Goal: Task Accomplishment & Management: Use online tool/utility

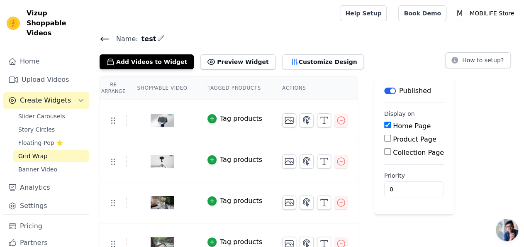
click at [107, 38] on icon at bounding box center [104, 38] width 7 height 3
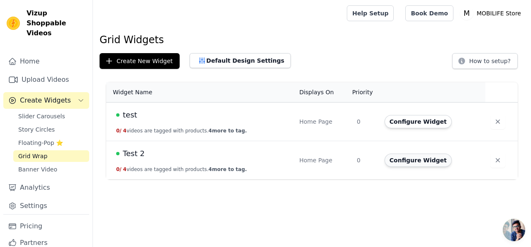
click at [412, 159] on button "Configure Widget" at bounding box center [418, 160] width 67 height 13
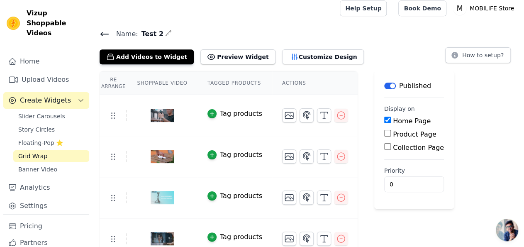
scroll to position [16, 0]
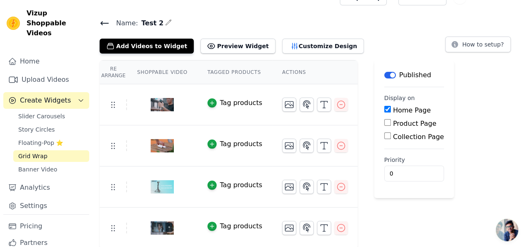
click at [395, 137] on label "Collection Page" at bounding box center [418, 137] width 51 height 8
click at [391, 137] on input "Collection Page" at bounding box center [387, 135] width 7 height 7
checkbox input "true"
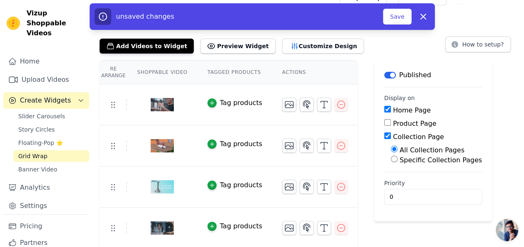
click at [414, 160] on label "Specific Collection Pages" at bounding box center [441, 160] width 83 height 8
click at [398, 160] on input "Specific Collection Pages" at bounding box center [394, 159] width 7 height 7
radio input "true"
click at [413, 181] on button "Select Collection Pages" at bounding box center [430, 179] width 78 height 14
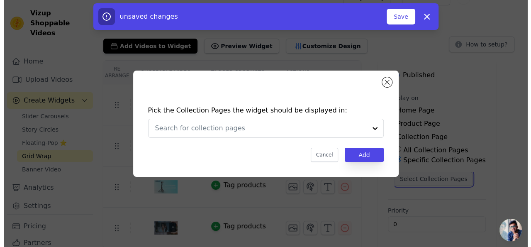
scroll to position [0, 0]
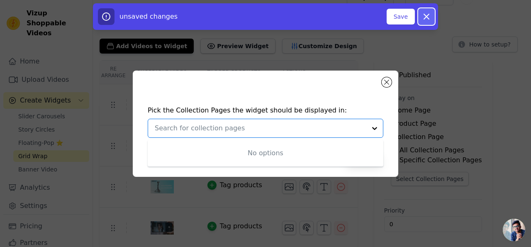
click at [425, 18] on icon "button" at bounding box center [426, 16] width 5 height 5
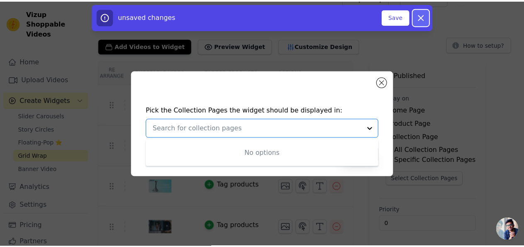
scroll to position [16, 0]
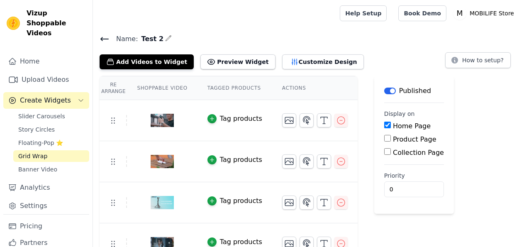
scroll to position [16, 0]
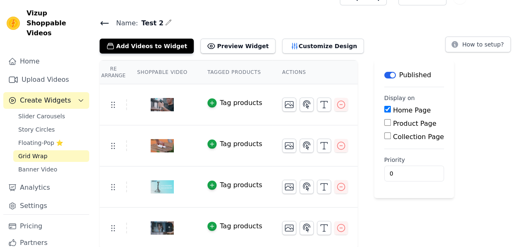
click at [401, 138] on label "Collection Page" at bounding box center [418, 137] width 51 height 8
click at [391, 138] on input "Collection Page" at bounding box center [387, 135] width 7 height 7
checkbox input "true"
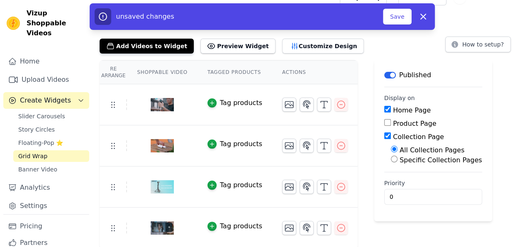
click at [425, 159] on label "Specific Collection Pages" at bounding box center [441, 160] width 83 height 8
click at [398, 159] on input "Specific Collection Pages" at bounding box center [394, 159] width 7 height 7
radio input "true"
click at [435, 177] on button "Select Collection Pages" at bounding box center [430, 179] width 78 height 14
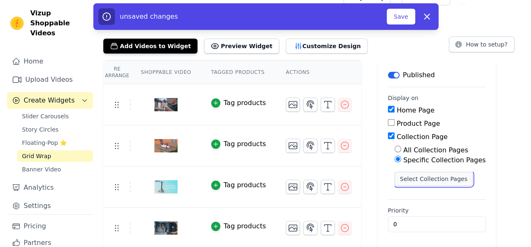
scroll to position [0, 0]
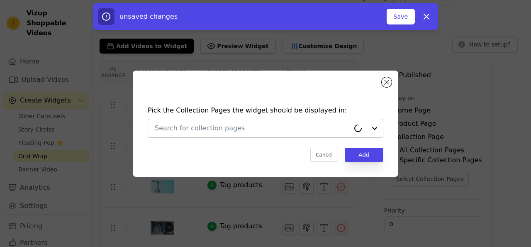
click at [378, 129] on div at bounding box center [366, 128] width 33 height 18
click at [376, 125] on div at bounding box center [366, 128] width 33 height 18
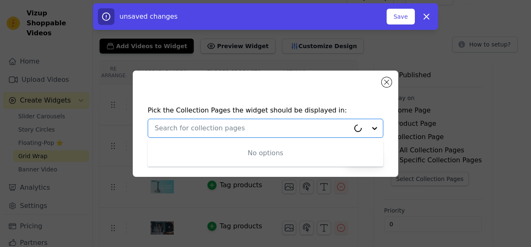
click at [373, 127] on div at bounding box center [366, 128] width 33 height 18
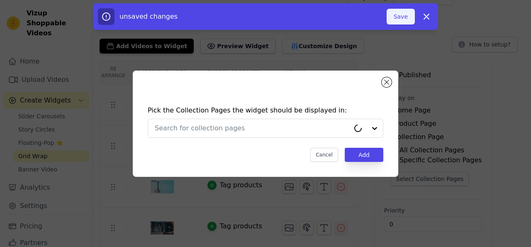
click at [410, 18] on button "Save" at bounding box center [401, 17] width 28 height 16
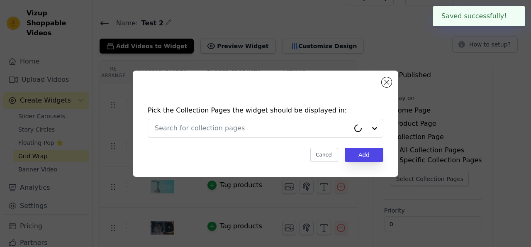
click at [410, 18] on div "Pick the Collection Pages the widget should be displayed in: Cancel Add" at bounding box center [265, 123] width 531 height 247
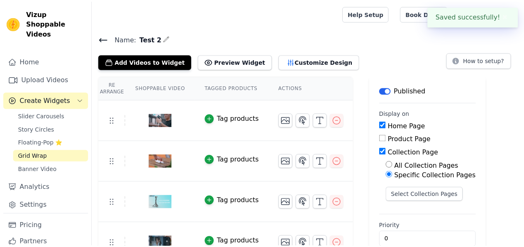
scroll to position [16, 0]
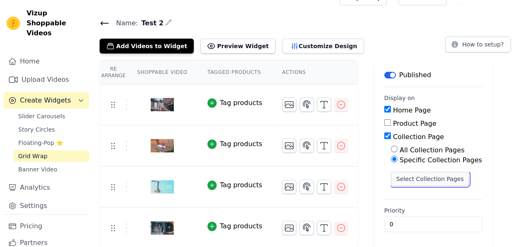
click at [392, 181] on button "Select Collection Pages" at bounding box center [430, 179] width 78 height 14
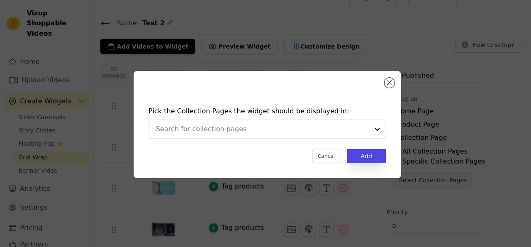
click at [392, 181] on div "Pick the Collection Pages the widget should be displayed in: Cancel Add" at bounding box center [265, 123] width 505 height 133
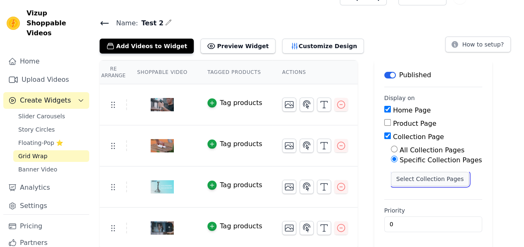
click at [392, 181] on button "Select Collection Pages" at bounding box center [430, 179] width 78 height 14
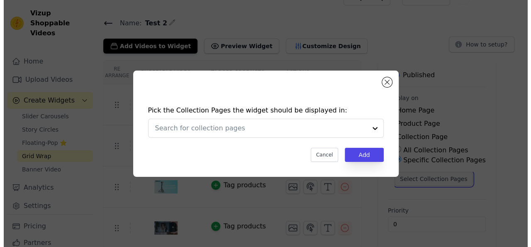
scroll to position [0, 0]
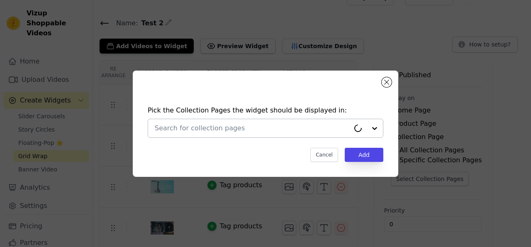
click at [379, 127] on div at bounding box center [366, 128] width 33 height 18
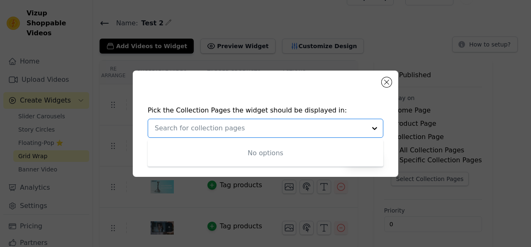
click at [346, 124] on input "text" at bounding box center [261, 128] width 212 height 10
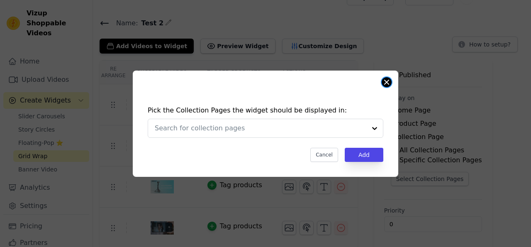
click at [391, 83] on button "Close modal" at bounding box center [387, 82] width 10 height 10
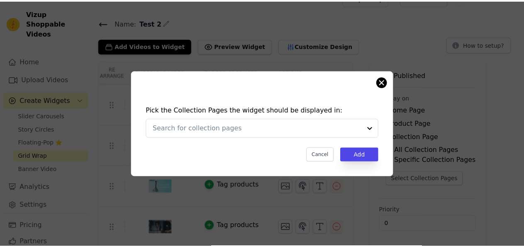
scroll to position [16, 0]
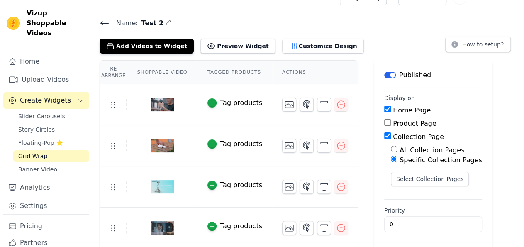
click at [105, 20] on icon at bounding box center [105, 23] width 10 height 10
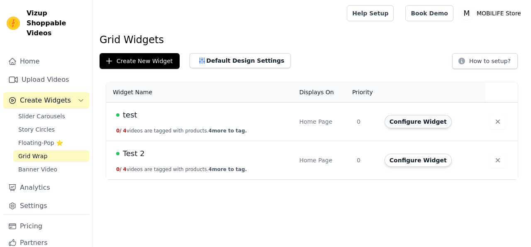
click at [402, 122] on button "Configure Widget" at bounding box center [418, 121] width 67 height 13
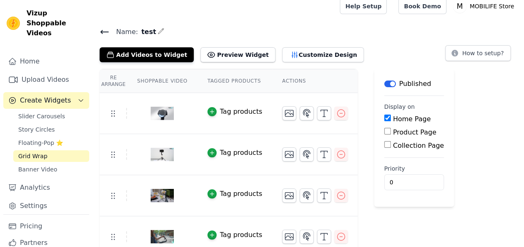
scroll to position [16, 0]
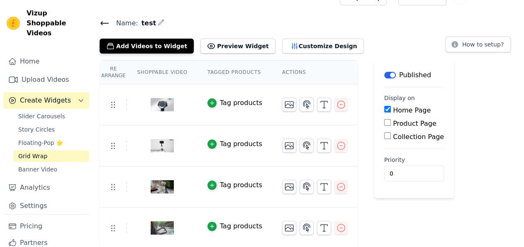
click at [396, 138] on label "Collection Page" at bounding box center [418, 137] width 51 height 8
click at [391, 138] on input "Collection Page" at bounding box center [387, 135] width 7 height 7
checkbox input "true"
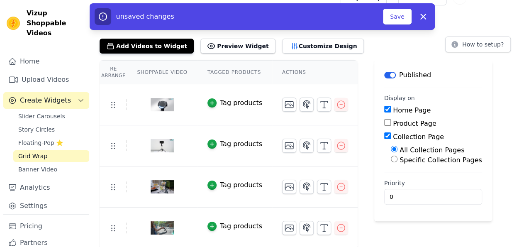
click at [413, 161] on label "Specific Collection Pages" at bounding box center [441, 160] width 83 height 8
click at [398, 161] on input "Specific Collection Pages" at bounding box center [394, 159] width 7 height 7
radio input "true"
click at [431, 177] on button "Select Collection Pages" at bounding box center [430, 179] width 78 height 14
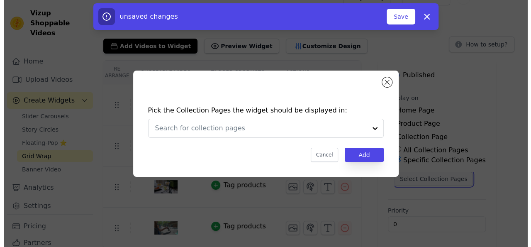
scroll to position [0, 0]
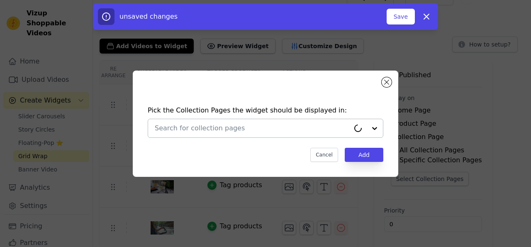
click at [377, 126] on div at bounding box center [366, 128] width 33 height 18
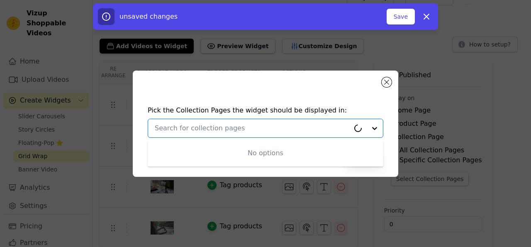
click at [377, 126] on div at bounding box center [366, 128] width 33 height 18
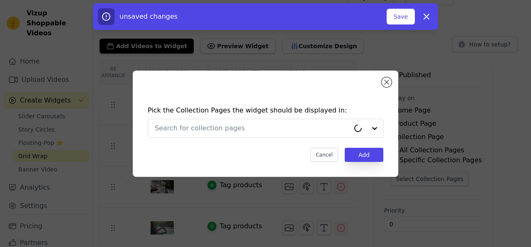
click at [379, 96] on div "Pick the Collection Pages the widget should be displayed in: Cancel Add" at bounding box center [266, 124] width 266 height 106
click at [363, 154] on button "Add" at bounding box center [364, 155] width 39 height 14
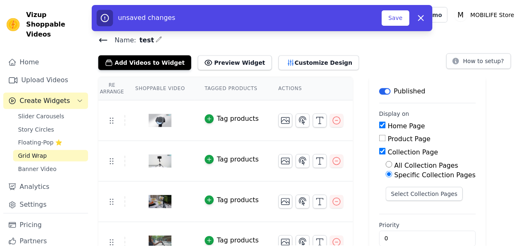
scroll to position [16, 0]
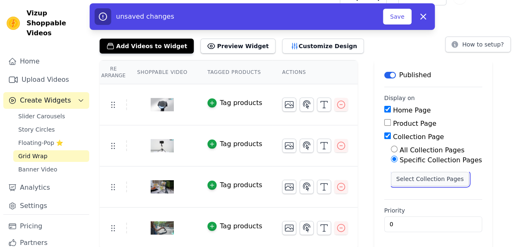
click at [425, 179] on button "Select Collection Pages" at bounding box center [430, 179] width 78 height 14
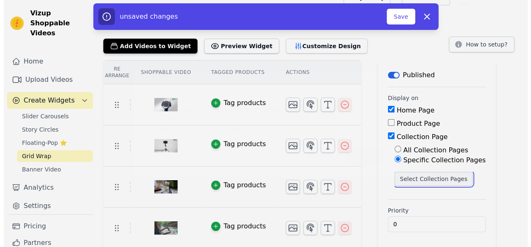
scroll to position [0, 0]
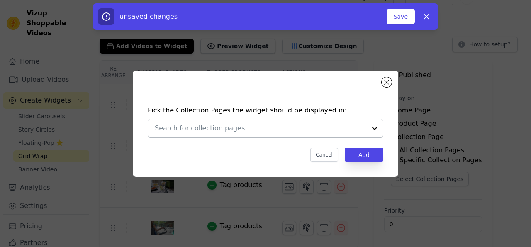
click at [376, 124] on div at bounding box center [375, 128] width 17 height 18
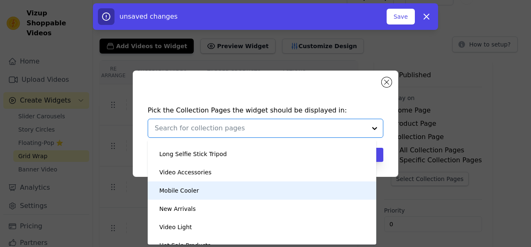
scroll to position [23, 0]
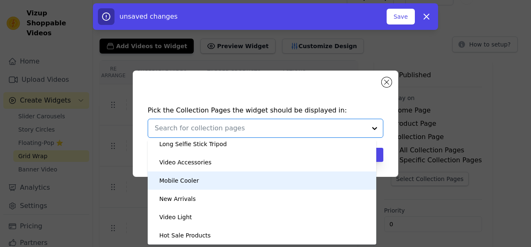
click at [391, 135] on div "Pick the Collection Pages the widget should be displayed in: Home page Long Sel…" at bounding box center [265, 133] width 252 height 73
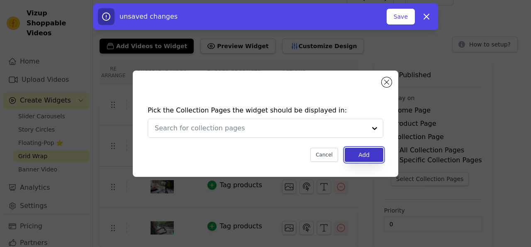
click at [369, 154] on button "Add" at bounding box center [364, 155] width 39 height 14
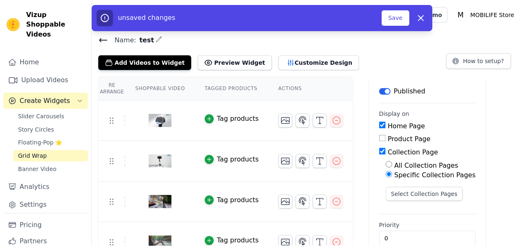
scroll to position [16, 0]
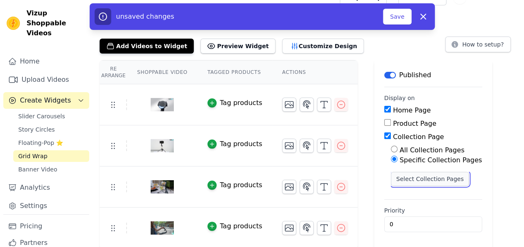
click at [425, 179] on button "Select Collection Pages" at bounding box center [430, 179] width 78 height 14
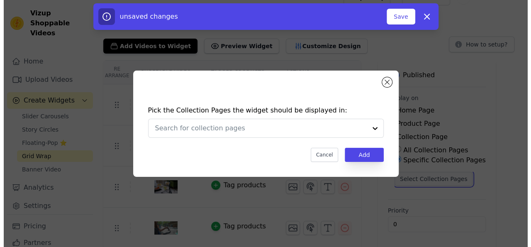
scroll to position [0, 0]
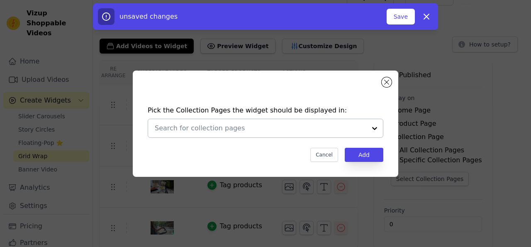
click at [378, 129] on div at bounding box center [375, 128] width 17 height 18
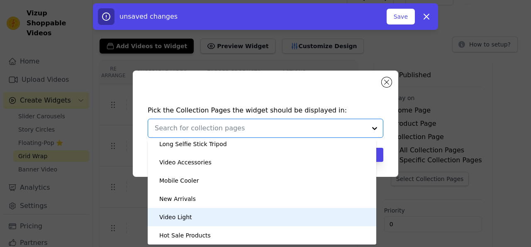
scroll to position [18, 0]
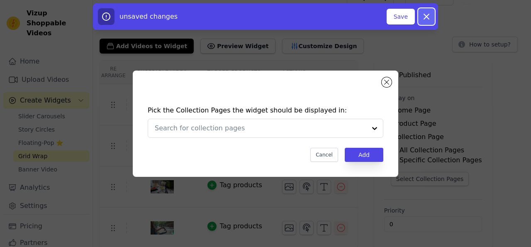
click at [427, 16] on icon "button" at bounding box center [426, 16] width 5 height 5
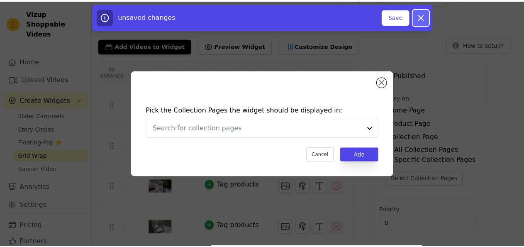
scroll to position [16, 0]
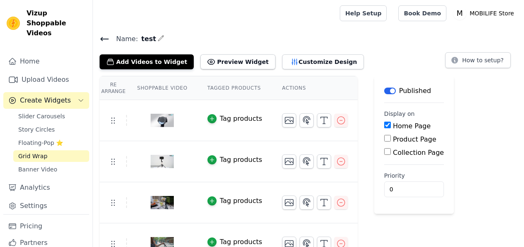
scroll to position [16, 0]
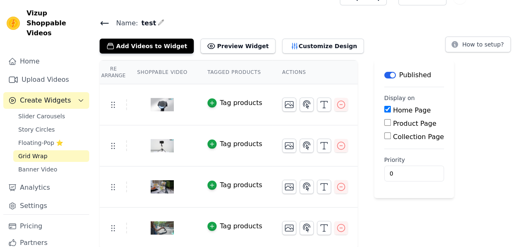
click at [105, 24] on icon at bounding box center [105, 23] width 10 height 10
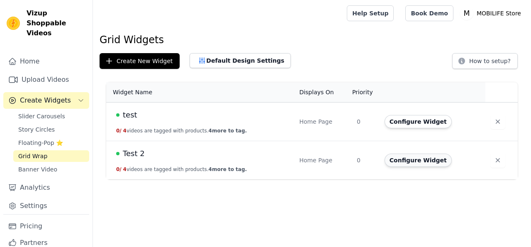
click at [413, 161] on button "Configure Widget" at bounding box center [418, 160] width 67 height 13
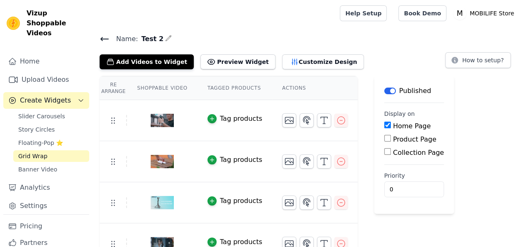
click at [401, 151] on label "Collection Page" at bounding box center [418, 153] width 51 height 8
click at [391, 151] on input "Collection Page" at bounding box center [387, 151] width 7 height 7
checkbox input "true"
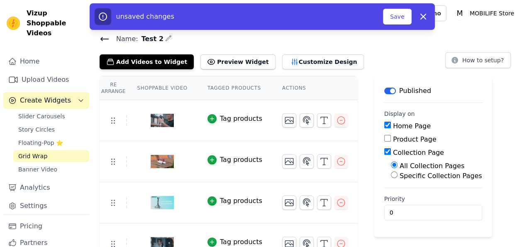
click at [425, 174] on label "Specific Collection Pages" at bounding box center [441, 176] width 83 height 8
click at [398, 174] on input "Specific Collection Pages" at bounding box center [394, 174] width 7 height 7
radio input "true"
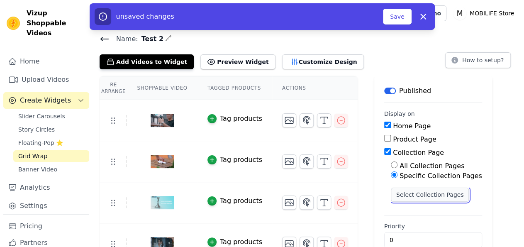
click at [428, 196] on button "Select Collection Pages" at bounding box center [430, 195] width 78 height 14
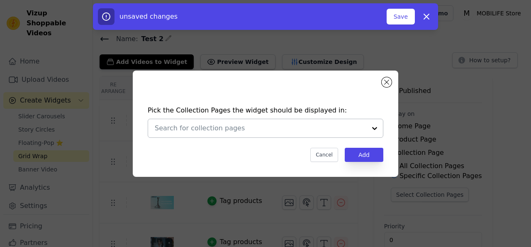
click at [372, 128] on div at bounding box center [375, 128] width 17 height 18
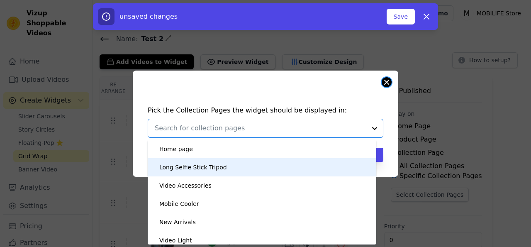
click at [387, 81] on button "Close modal" at bounding box center [387, 82] width 10 height 10
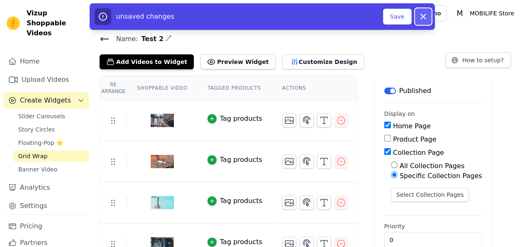
click at [421, 18] on icon "button" at bounding box center [423, 17] width 10 height 10
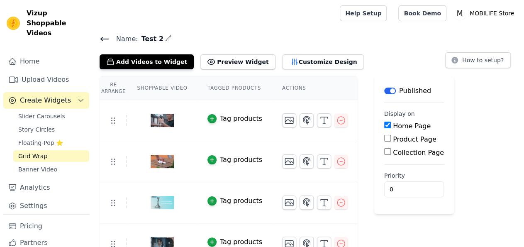
click at [393, 155] on label "Collection Page" at bounding box center [418, 153] width 51 height 8
click at [386, 155] on input "Collection Page" at bounding box center [387, 151] width 7 height 7
checkbox input "true"
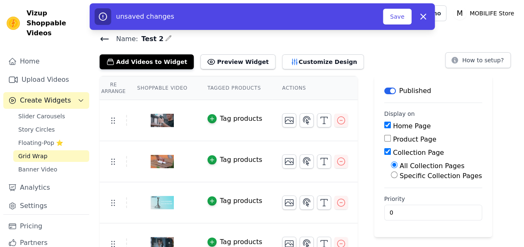
click at [400, 178] on label "Specific Collection Pages" at bounding box center [441, 176] width 83 height 8
click at [398, 178] on input "Specific Collection Pages" at bounding box center [394, 174] width 7 height 7
radio input "true"
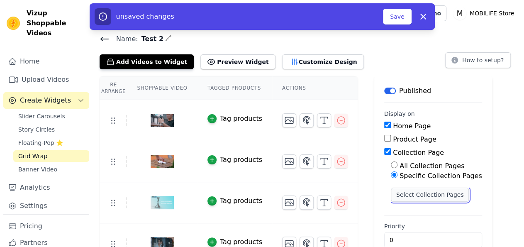
click at [415, 191] on button "Select Collection Pages" at bounding box center [430, 195] width 78 height 14
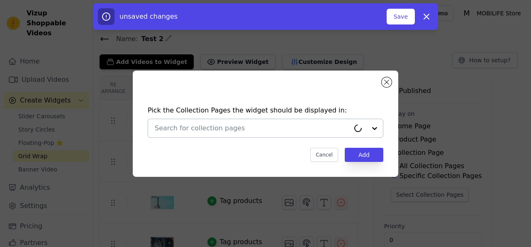
click at [375, 127] on div at bounding box center [366, 128] width 33 height 18
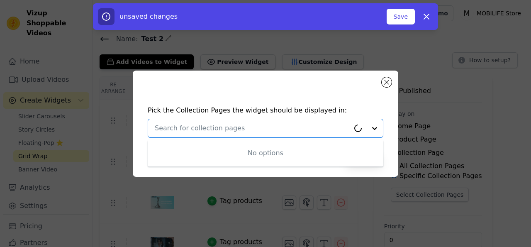
click at [375, 127] on div at bounding box center [366, 128] width 33 height 18
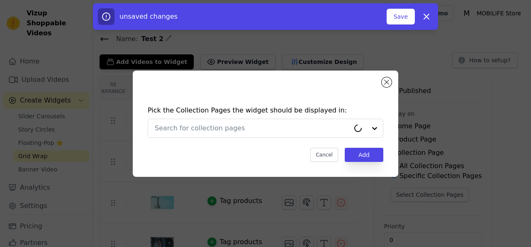
click at [332, 118] on div "Pick the Collection Pages the widget should be displayed in: Cancel Add" at bounding box center [265, 133] width 252 height 73
click at [350, 98] on div "Pick the Collection Pages the widget should be displayed in: Cancel Add" at bounding box center [265, 133] width 252 height 73
click at [330, 151] on button "Cancel" at bounding box center [325, 155] width 28 height 14
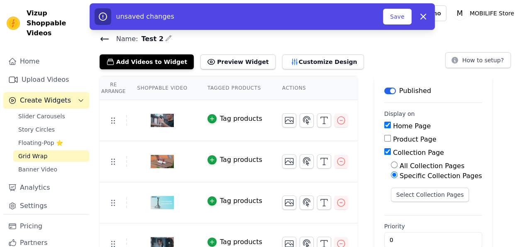
click at [110, 38] on span "Name:" at bounding box center [124, 39] width 29 height 10
click at [106, 38] on icon at bounding box center [105, 39] width 10 height 10
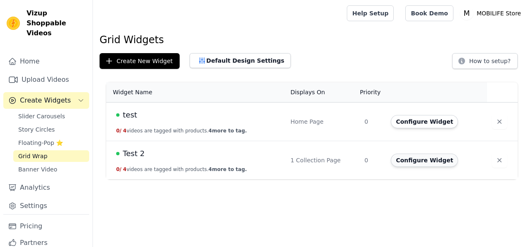
click at [422, 162] on button "Configure Widget" at bounding box center [424, 160] width 67 height 13
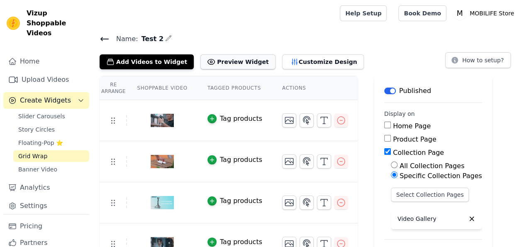
click at [227, 61] on button "Preview Widget" at bounding box center [237, 61] width 75 height 15
click at [298, 63] on button "Customize Design" at bounding box center [323, 61] width 82 height 15
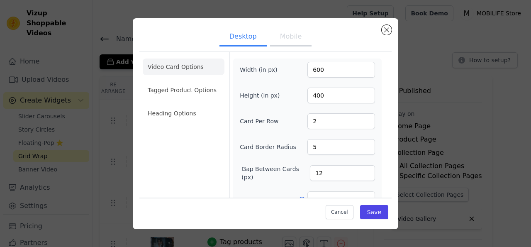
click at [244, 31] on button "Desktop" at bounding box center [243, 37] width 47 height 18
click at [337, 125] on input "2" at bounding box center [342, 121] width 68 height 16
type input "4"
type input "3"
click at [325, 142] on input "5" at bounding box center [342, 147] width 68 height 16
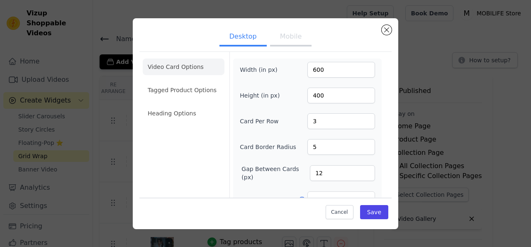
click at [284, 41] on button "Mobile" at bounding box center [291, 37] width 42 height 18
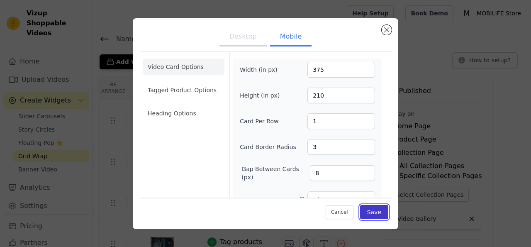
click at [381, 213] on button "Save" at bounding box center [374, 212] width 28 height 14
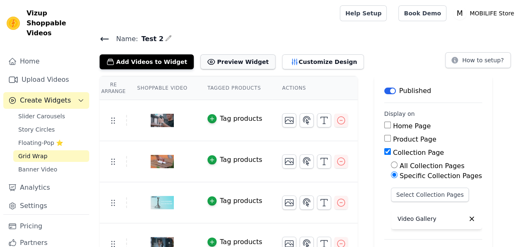
click at [227, 61] on button "Preview Widget" at bounding box center [237, 61] width 75 height 15
click at [324, 120] on line "button" at bounding box center [324, 120] width 0 height 7
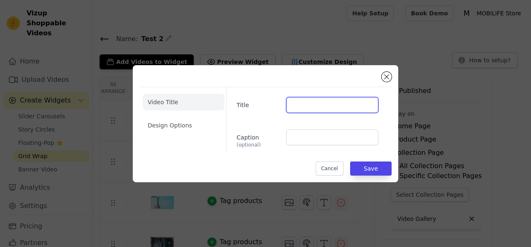
click at [320, 108] on input "Title" at bounding box center [332, 105] width 92 height 16
type input "qwrtr"
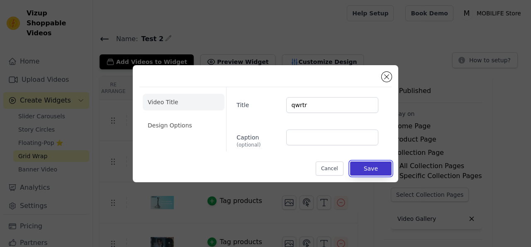
click at [374, 168] on button "Save" at bounding box center [371, 168] width 42 height 14
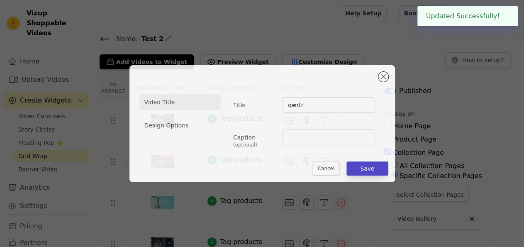
click at [384, 169] on div "All Collection Pages Specific Collection Pages Select Collection Pages Video Ga…" at bounding box center [433, 196] width 98 height 71
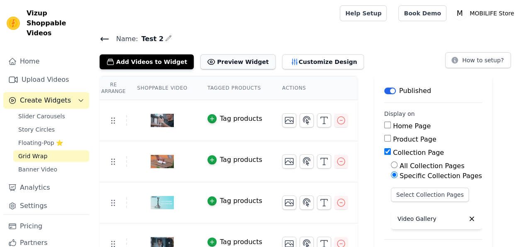
click at [225, 63] on button "Preview Widget" at bounding box center [237, 61] width 75 height 15
click at [230, 119] on div "Tag products" at bounding box center [241, 119] width 42 height 10
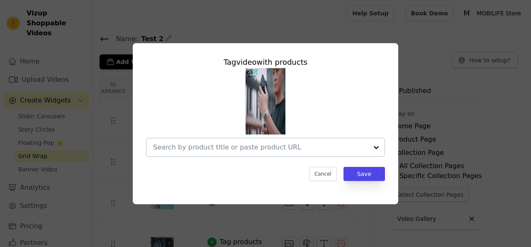
click at [378, 149] on div at bounding box center [376, 147] width 17 height 18
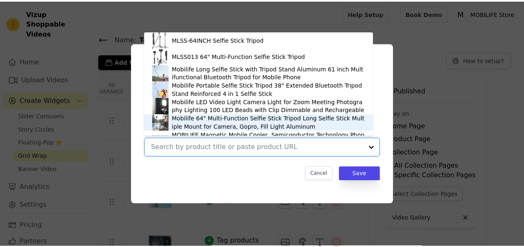
scroll to position [12, 0]
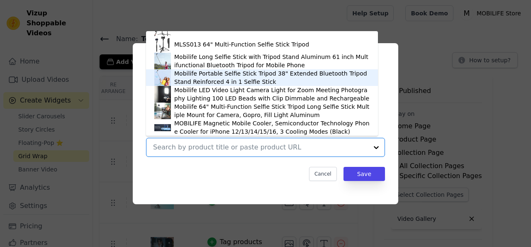
click at [225, 81] on div "Mobilife Portable Selfie Stick Tripod 38" Extended Bluetooth Tripod Stand Reinf…" at bounding box center [272, 77] width 196 height 17
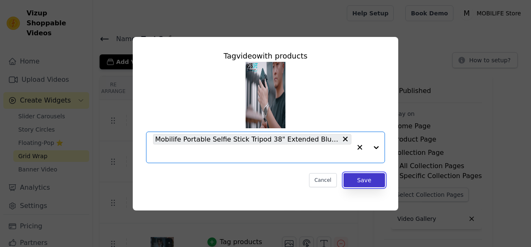
click at [367, 182] on button "Save" at bounding box center [365, 180] width 42 height 14
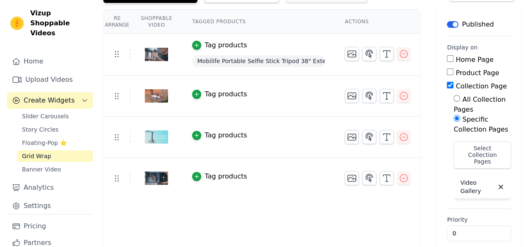
scroll to position [0, 0]
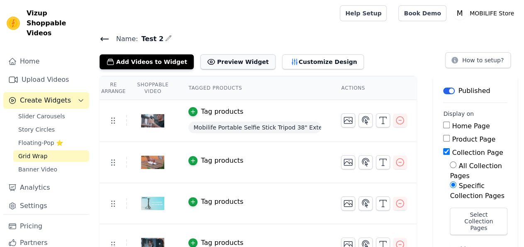
click at [222, 57] on button "Preview Widget" at bounding box center [237, 61] width 75 height 15
click at [305, 61] on button "Customize Design" at bounding box center [323, 61] width 82 height 15
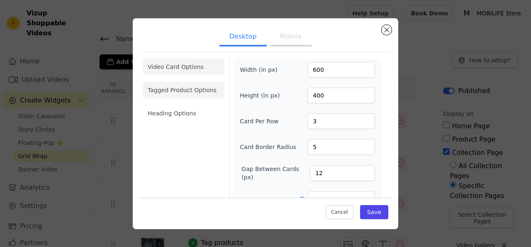
click at [178, 90] on li "Tagged Product Options" at bounding box center [184, 90] width 82 height 17
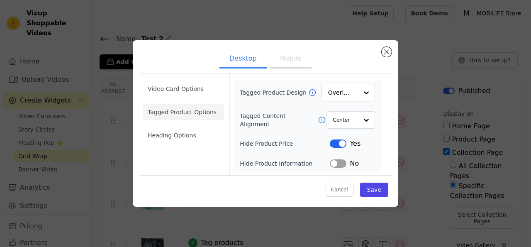
click at [342, 142] on button "Label" at bounding box center [338, 143] width 17 height 8
click at [183, 135] on li "Heading Options" at bounding box center [184, 135] width 82 height 17
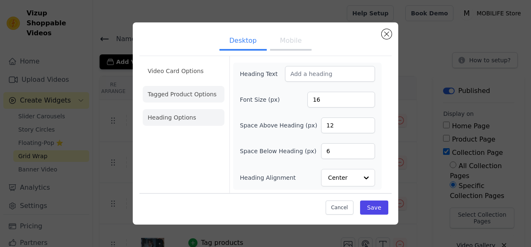
click at [196, 95] on li "Tagged Product Options" at bounding box center [184, 94] width 82 height 17
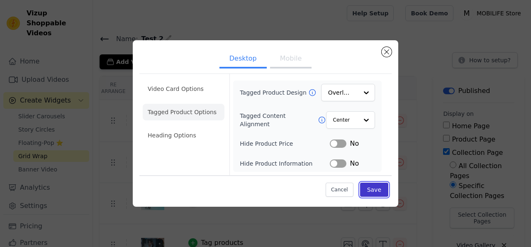
click at [375, 187] on button "Save" at bounding box center [374, 190] width 28 height 14
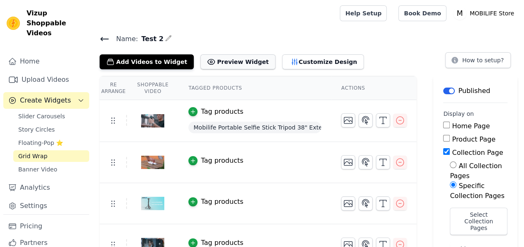
click at [218, 63] on button "Preview Widget" at bounding box center [237, 61] width 75 height 15
click at [227, 61] on button "Preview Widget" at bounding box center [237, 61] width 75 height 15
click at [285, 59] on button "Customize Design" at bounding box center [323, 61] width 82 height 15
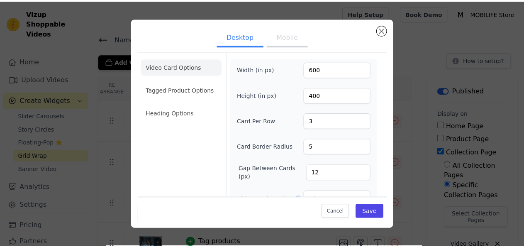
scroll to position [95, 0]
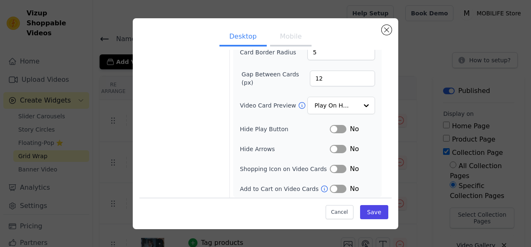
click at [333, 186] on button "Label" at bounding box center [338, 189] width 17 height 8
click at [340, 185] on button "Label" at bounding box center [338, 189] width 17 height 8
click at [320, 186] on icon at bounding box center [324, 189] width 8 height 8
click at [334, 189] on button "Label" at bounding box center [338, 189] width 17 height 8
click at [335, 189] on button "Label" at bounding box center [338, 189] width 17 height 8
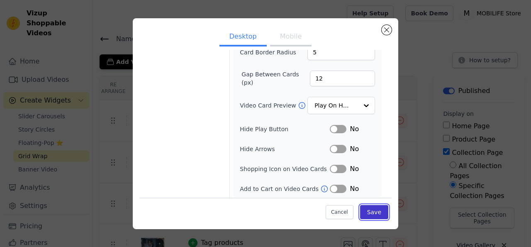
click at [375, 209] on button "Save" at bounding box center [374, 212] width 28 height 14
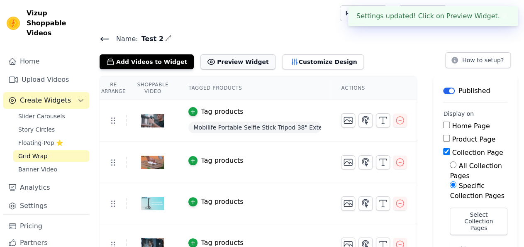
click at [230, 63] on button "Preview Widget" at bounding box center [237, 61] width 75 height 15
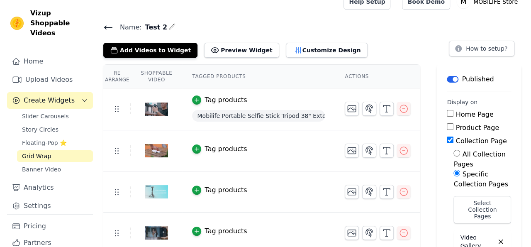
scroll to position [0, 0]
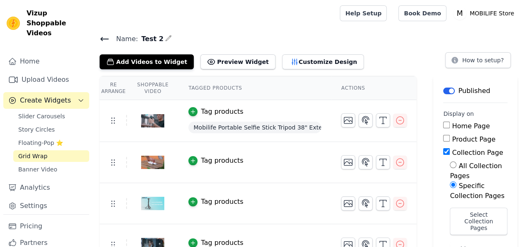
click at [114, 125] on tr "Tag products Mobilife Portable Selfie Stick Tripod 38" Extended Bluetooth Tripo…" at bounding box center [258, 121] width 317 height 42
click at [113, 124] on td at bounding box center [113, 120] width 27 height 11
click at [296, 125] on span "Mobilife Portable Selfie Stick Tripod 38" Extended Bluetooth Tripod Stand Reinf…" at bounding box center [254, 128] width 133 height 12
click at [191, 112] on icon "button" at bounding box center [193, 112] width 6 height 6
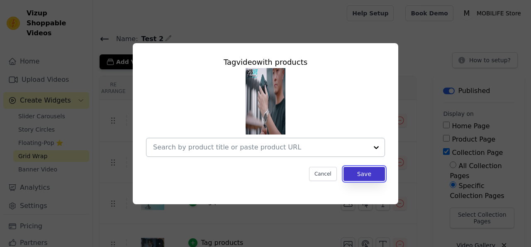
click at [359, 174] on button "Save" at bounding box center [365, 174] width 42 height 14
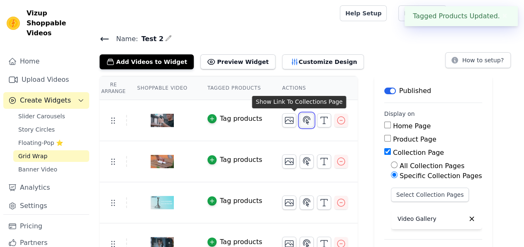
click at [302, 118] on icon "button" at bounding box center [307, 120] width 10 height 10
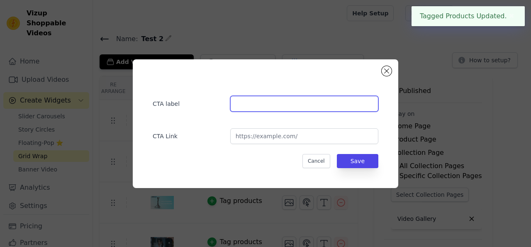
click at [282, 109] on input "text" at bounding box center [304, 104] width 148 height 16
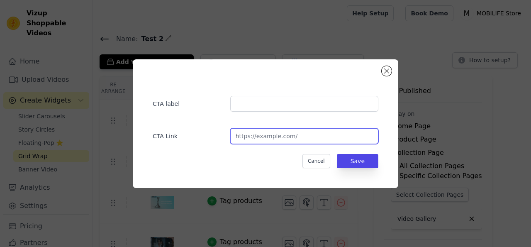
click at [292, 139] on input "url" at bounding box center [304, 136] width 148 height 16
click at [298, 139] on input "url" at bounding box center [304, 136] width 148 height 16
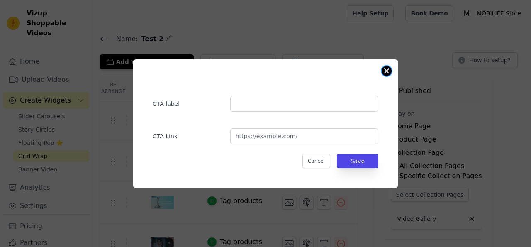
click at [387, 73] on button "Close modal" at bounding box center [387, 71] width 10 height 10
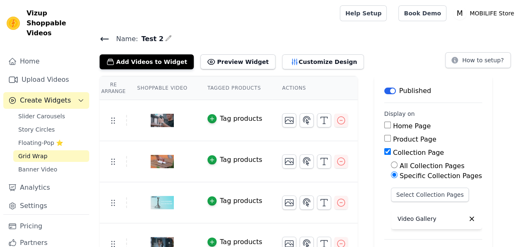
click at [223, 120] on div "Tag products" at bounding box center [241, 119] width 42 height 10
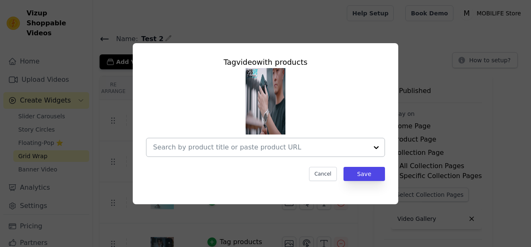
click at [377, 146] on div at bounding box center [376, 147] width 17 height 18
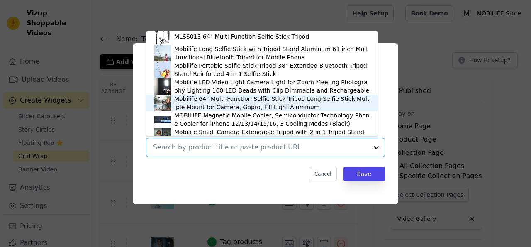
scroll to position [164, 0]
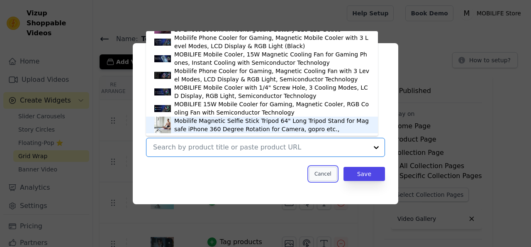
click at [330, 178] on button "Cancel" at bounding box center [323, 174] width 28 height 14
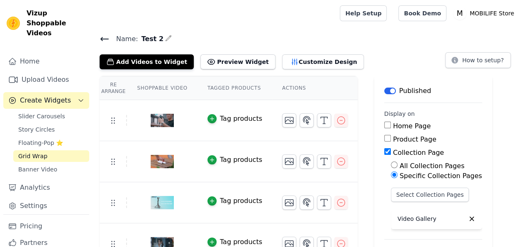
click at [330, 176] on tr "Tag products" at bounding box center [229, 161] width 258 height 41
click at [303, 120] on icon "button" at bounding box center [306, 120] width 7 height 8
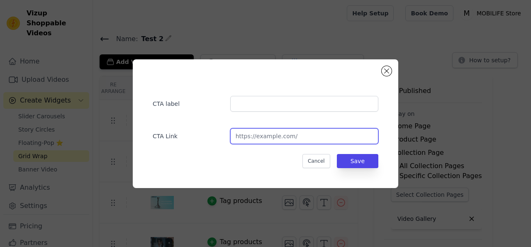
click at [269, 141] on input "url" at bounding box center [304, 136] width 148 height 16
paste input "[URL][DOMAIN_NAME] › products › mobilife-magnetic-selfie-stick-tripod-64-long-t…"
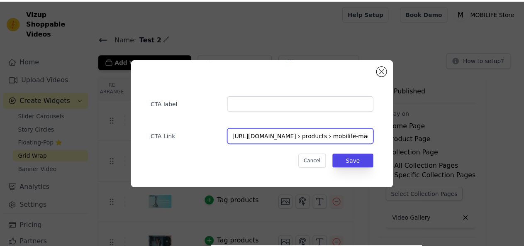
scroll to position [0, 271]
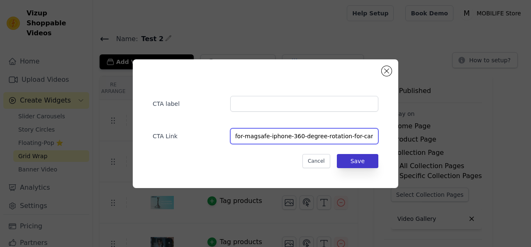
type input "[URL][DOMAIN_NAME] › products › mobilife-magnetic-selfie-stick-tripod-64-long-t…"
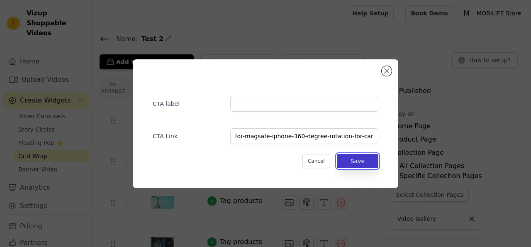
click at [355, 161] on button "Save" at bounding box center [358, 161] width 42 height 14
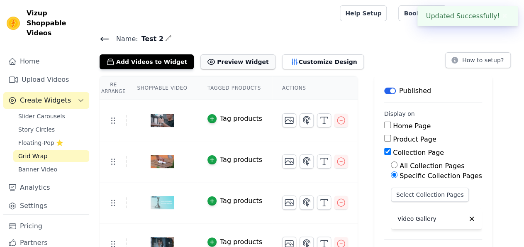
click at [239, 56] on button "Preview Widget" at bounding box center [237, 61] width 75 height 15
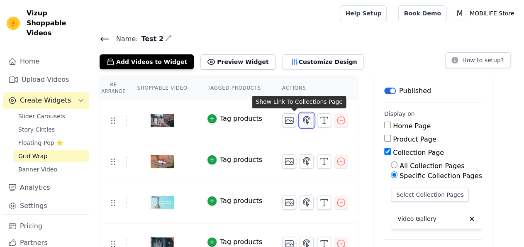
click at [302, 123] on icon "button" at bounding box center [307, 120] width 10 height 10
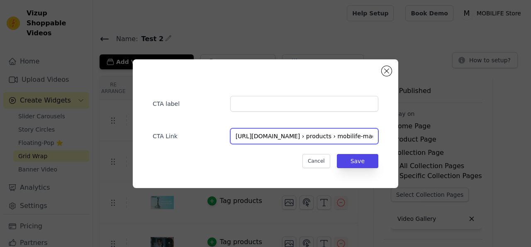
click at [294, 136] on input "[URL][DOMAIN_NAME] › products › mobilife-magnetic-selfie-stick-tripod-64-long-t…" at bounding box center [304, 136] width 148 height 16
click at [302, 138] on input "[URL][DOMAIN_NAME] › products › mobilife-magnetic-selfie-stick-tripod-64-long-t…" at bounding box center [304, 136] width 148 height 16
click at [305, 138] on input "[URL][DOMAIN_NAME] › products › mobilife-magnetic-selfie-stick-tripod-64-long-t…" at bounding box center [304, 136] width 148 height 16
click at [295, 135] on input "[URL][DOMAIN_NAME] › products › mobilife-magnetic-selfie-stick-tripod-64-long-t…" at bounding box center [304, 136] width 148 height 16
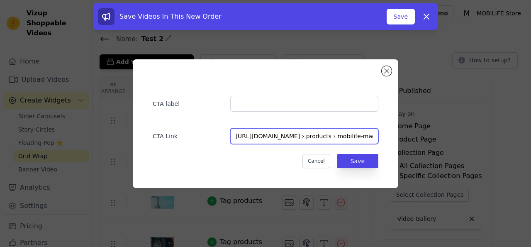
click at [313, 134] on input "[URL][DOMAIN_NAME] › products › mobilife-magnetic-selfie-stick-tripod-64-long-t…" at bounding box center [304, 136] width 148 height 16
click at [308, 134] on input "[URL][DOMAIN_NAME] › products › mobilife-magnetic-selfie-stick-tripod-64-long-t…" at bounding box center [304, 136] width 148 height 16
click at [322, 138] on input "[URL][DOMAIN_NAME] › products › mobilife-magnetic-selfie-stick-tripod-64-long-t…" at bounding box center [304, 136] width 148 height 16
click at [326, 140] on input "[URL][DOMAIN_NAME] › products › mobilife-magnetic-selfie-stick-tripod-64-long-t…" at bounding box center [304, 136] width 148 height 16
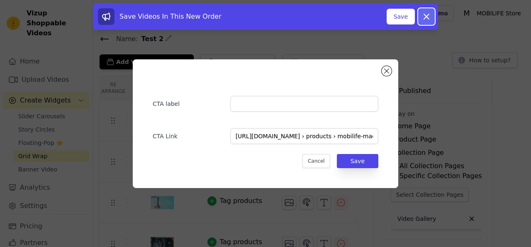
click at [428, 18] on icon at bounding box center [426, 16] width 5 height 5
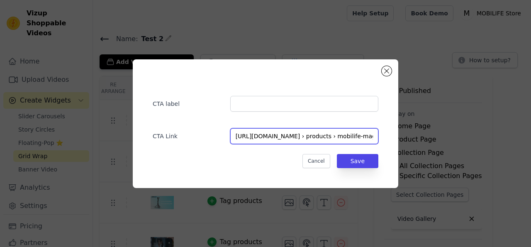
click at [326, 142] on input "[URL][DOMAIN_NAME] › products › mobilife-magnetic-selfie-stick-tripod-64-long-t…" at bounding box center [304, 136] width 148 height 16
click at [276, 132] on input "url" at bounding box center [304, 136] width 148 height 16
paste input "[URL][DOMAIN_NAME]"
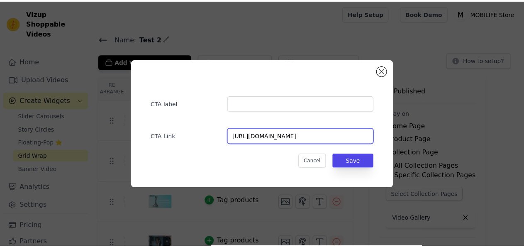
scroll to position [0, 267]
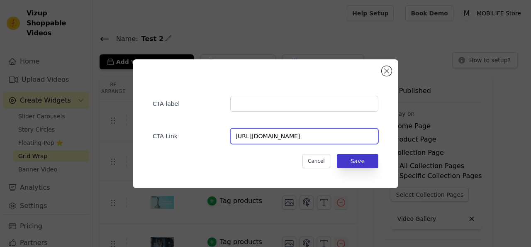
type input "[URL][DOMAIN_NAME]"
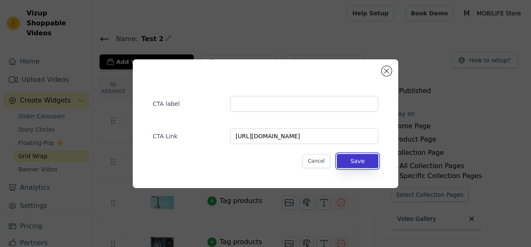
click at [360, 158] on button "Save" at bounding box center [358, 161] width 42 height 14
click at [367, 164] on div "Re Arrange Shoppable Video Tagged Products Actions Tag products CTA label CTA L…" at bounding box center [312, 182] width 438 height 213
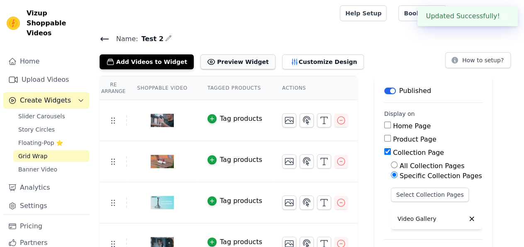
click at [244, 60] on button "Preview Widget" at bounding box center [237, 61] width 75 height 15
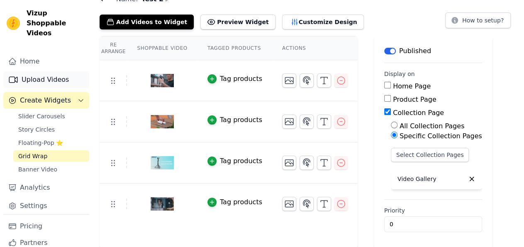
scroll to position [0, 0]
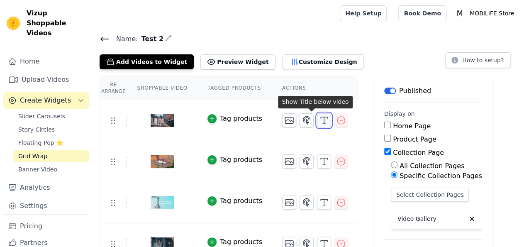
click at [321, 117] on polyline "button" at bounding box center [324, 117] width 7 height 1
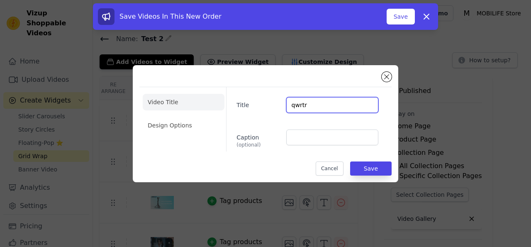
click at [311, 105] on input "qwrtr" at bounding box center [332, 105] width 92 height 16
type input "q"
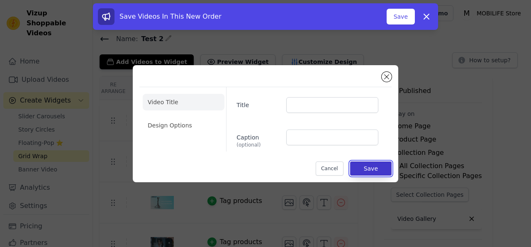
click at [372, 169] on button "Save" at bounding box center [371, 168] width 42 height 14
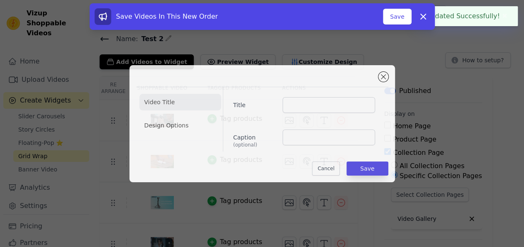
click at [374, 166] on main "Label Published Display on Home Page Product Page Collection Page All Collectio…" at bounding box center [433, 182] width 118 height 213
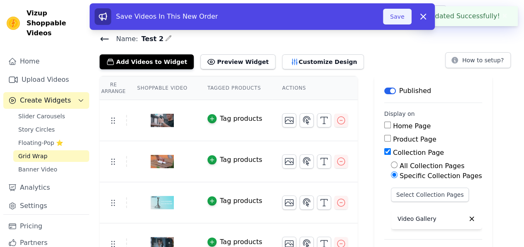
click at [399, 16] on button "Save" at bounding box center [397, 17] width 28 height 16
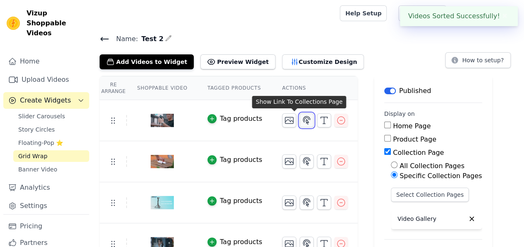
click at [303, 116] on icon "button" at bounding box center [306, 120] width 7 height 8
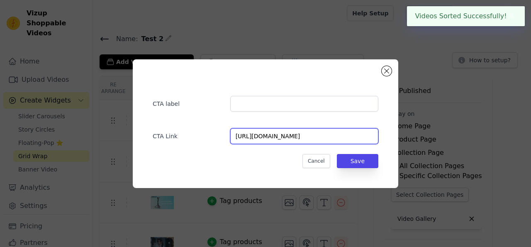
click at [310, 136] on input "[URL][DOMAIN_NAME]" at bounding box center [304, 136] width 148 height 16
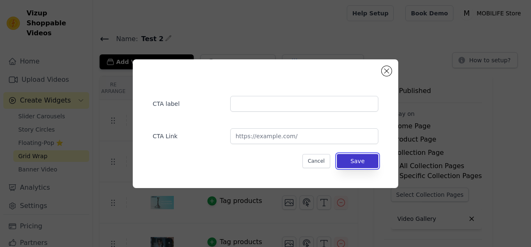
click at [359, 162] on button "Save" at bounding box center [358, 161] width 42 height 14
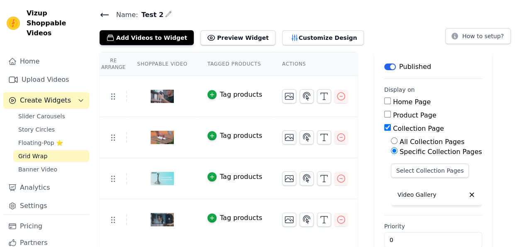
scroll to position [40, 0]
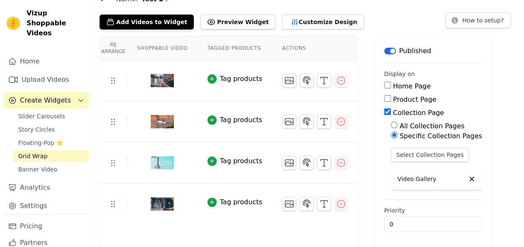
click at [30, 157] on span "Grid Wrap" at bounding box center [32, 156] width 29 height 8
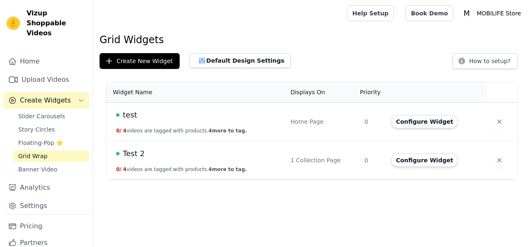
click at [127, 112] on span "test" at bounding box center [130, 115] width 15 height 12
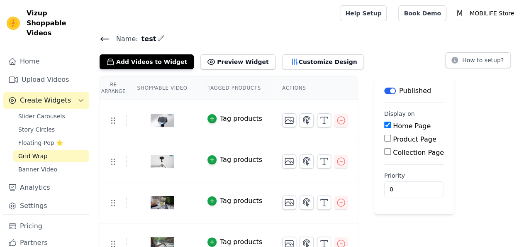
scroll to position [16, 0]
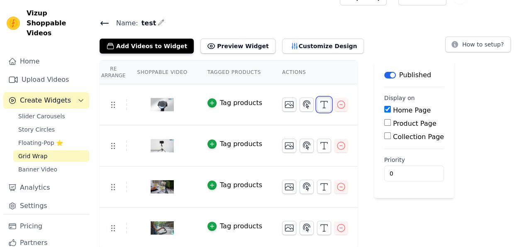
click at [319, 103] on icon "button" at bounding box center [324, 105] width 10 height 10
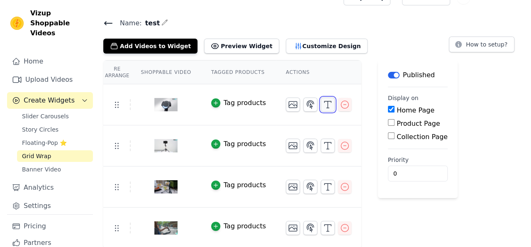
scroll to position [0, 0]
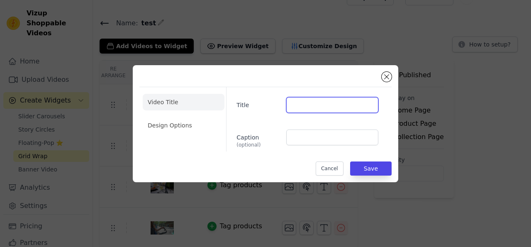
click at [306, 106] on input "Title" at bounding box center [332, 105] width 92 height 16
type input "MLSS012 Magnetic Tripod Selfie Stick"
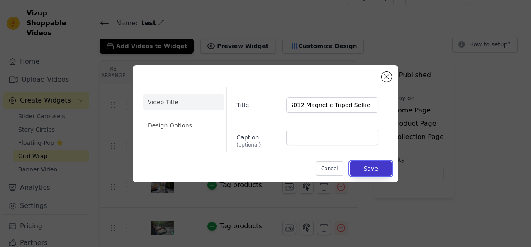
click at [371, 168] on button "Save" at bounding box center [371, 168] width 42 height 14
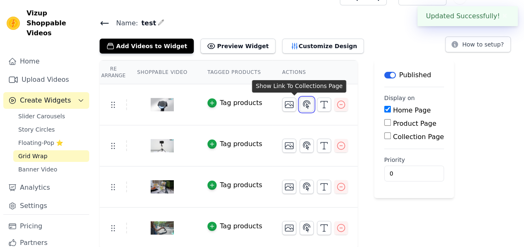
click at [303, 101] on icon "button" at bounding box center [306, 104] width 7 height 8
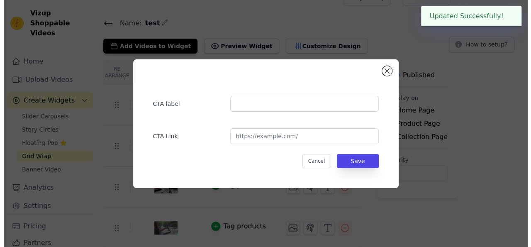
scroll to position [0, 0]
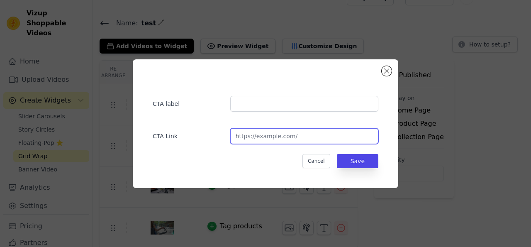
click at [293, 137] on input "url" at bounding box center [304, 136] width 148 height 16
paste input "[URL][DOMAIN_NAME]"
type input "[URL][DOMAIN_NAME]"
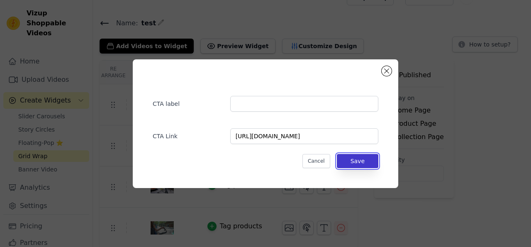
click at [362, 162] on button "Save" at bounding box center [358, 161] width 42 height 14
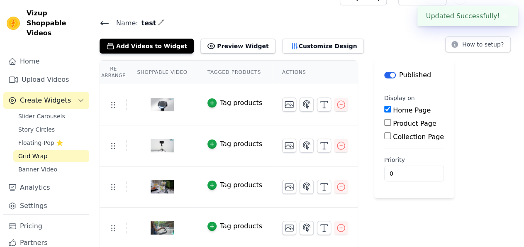
scroll to position [0, 0]
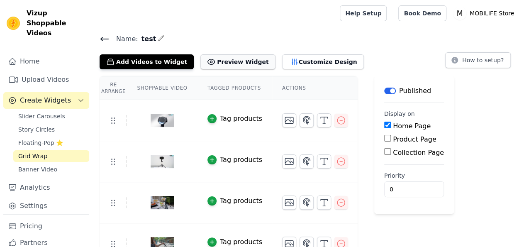
click at [228, 60] on button "Preview Widget" at bounding box center [237, 61] width 75 height 15
click at [39, 78] on link "Upload Videos" at bounding box center [46, 79] width 86 height 17
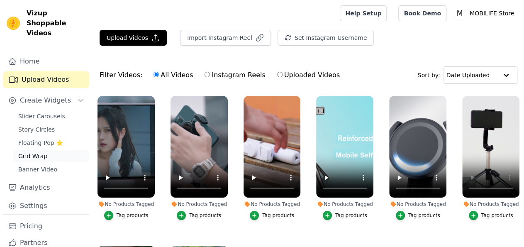
click at [36, 158] on span "Grid Wrap" at bounding box center [32, 156] width 29 height 8
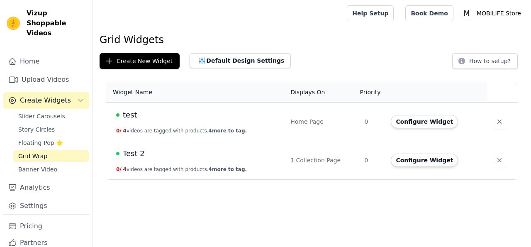
click at [125, 112] on span "test" at bounding box center [130, 115] width 15 height 12
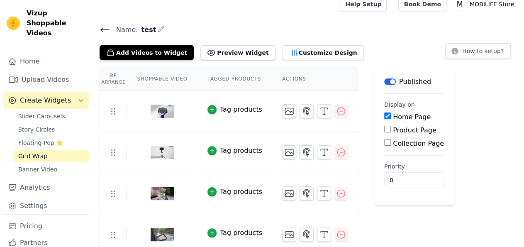
scroll to position [16, 0]
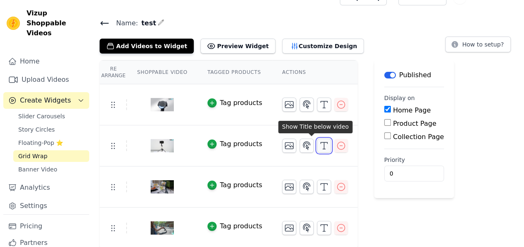
click at [324, 144] on line "button" at bounding box center [324, 145] width 0 height 7
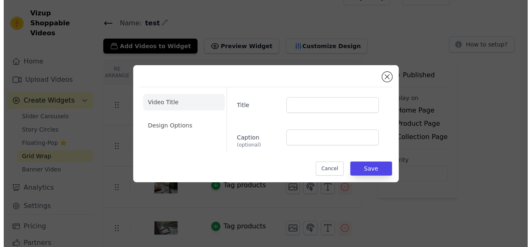
scroll to position [0, 0]
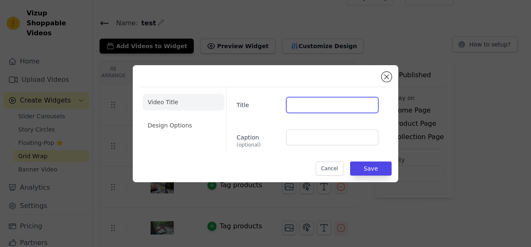
click at [304, 101] on input "Title" at bounding box center [332, 105] width 92 height 16
type input "MLSS010 38'' Tripod Selfie Stick"
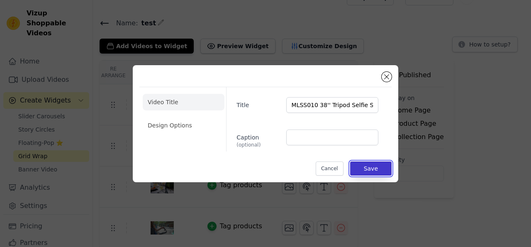
click at [372, 167] on button "Save" at bounding box center [371, 168] width 42 height 14
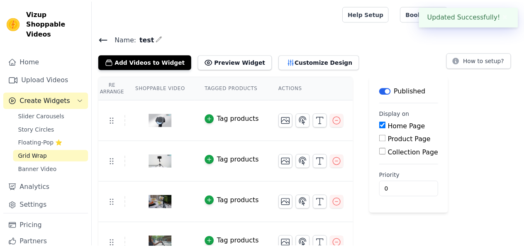
scroll to position [16, 0]
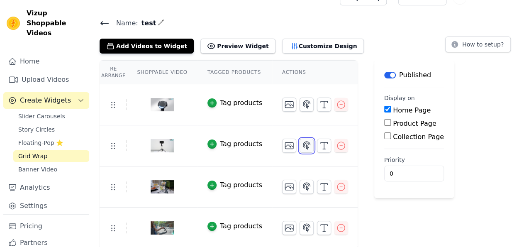
click at [302, 144] on icon "button" at bounding box center [307, 146] width 10 height 10
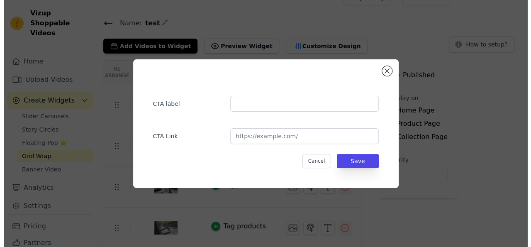
scroll to position [0, 0]
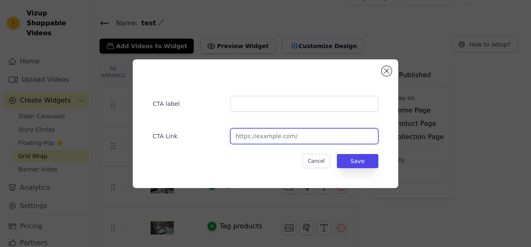
click at [301, 137] on input "url" at bounding box center [304, 136] width 148 height 16
paste input "[URL][DOMAIN_NAME]"
type input "[URL][DOMAIN_NAME]"
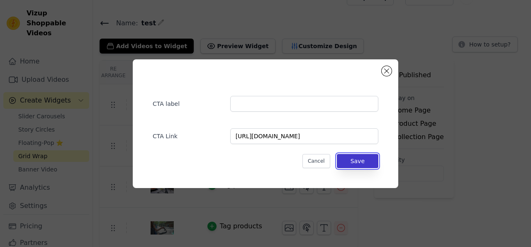
click at [350, 161] on button "Save" at bounding box center [358, 161] width 42 height 14
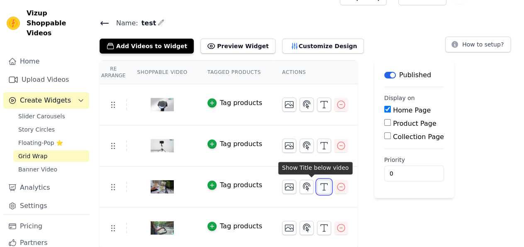
click at [319, 185] on icon "button" at bounding box center [324, 187] width 10 height 10
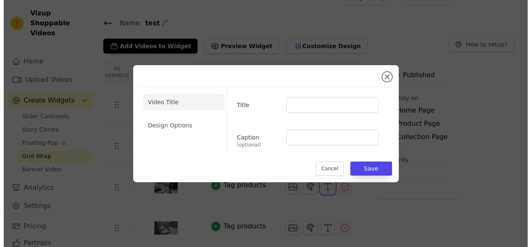
scroll to position [0, 0]
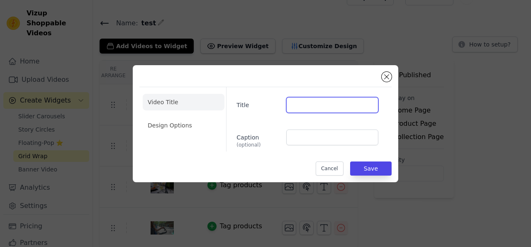
click at [305, 106] on input "Title" at bounding box center [332, 105] width 92 height 16
type input "MLSS-61INCH Selfie Stick Tripod"
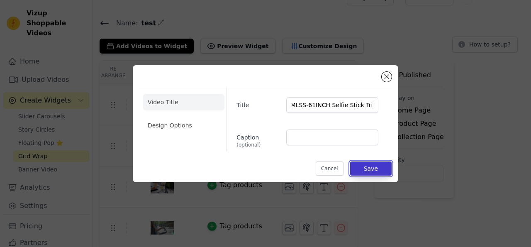
click at [364, 167] on button "Save" at bounding box center [371, 168] width 42 height 14
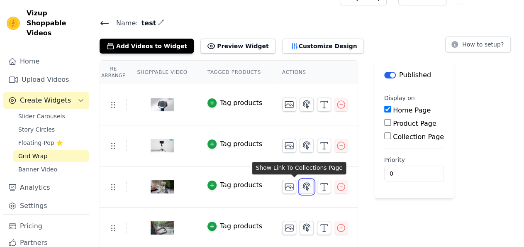
click at [302, 185] on icon "button" at bounding box center [307, 187] width 10 height 10
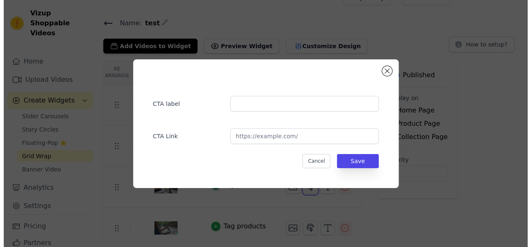
scroll to position [0, 0]
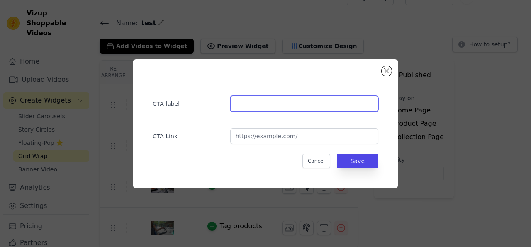
click at [284, 104] on input "text" at bounding box center [304, 104] width 148 height 16
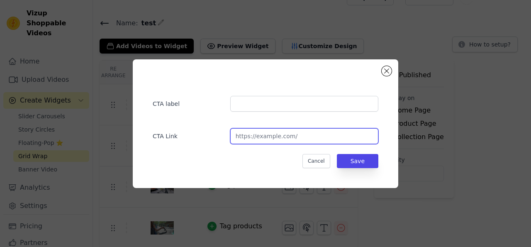
click at [292, 141] on input "url" at bounding box center [304, 136] width 148 height 16
paste input "[URL][DOMAIN_NAME]"
type input "[URL][DOMAIN_NAME]"
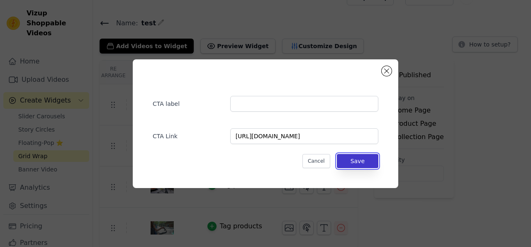
click at [358, 161] on button "Save" at bounding box center [358, 161] width 42 height 14
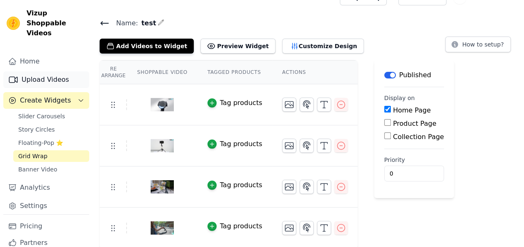
click at [44, 82] on link "Upload Videos" at bounding box center [46, 79] width 86 height 17
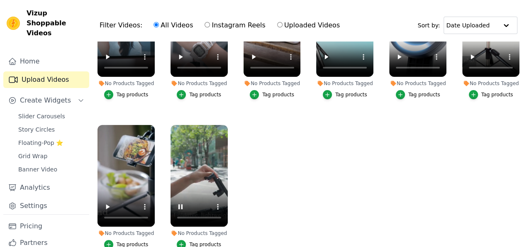
scroll to position [84, 0]
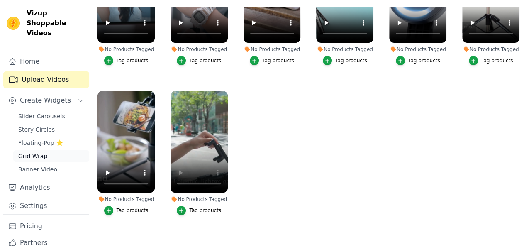
click at [29, 157] on span "Grid Wrap" at bounding box center [32, 156] width 29 height 8
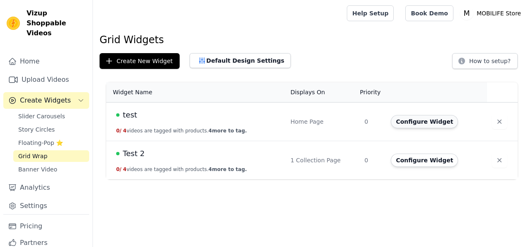
click at [410, 118] on button "Configure Widget" at bounding box center [424, 121] width 67 height 13
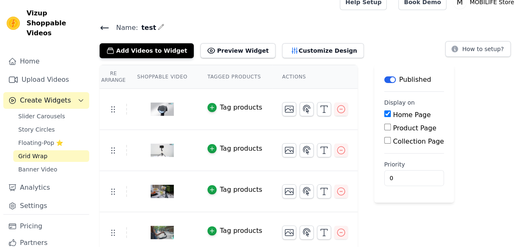
scroll to position [16, 0]
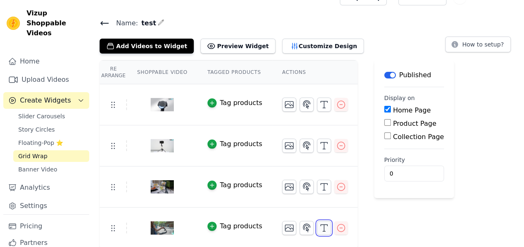
click at [319, 224] on icon "button" at bounding box center [324, 228] width 10 height 10
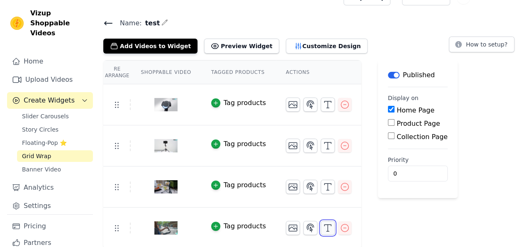
scroll to position [0, 0]
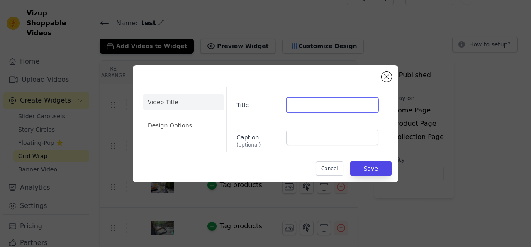
click at [318, 102] on input "Title" at bounding box center [332, 105] width 92 height 16
type input "MLSS013 64'' Selfie Stick Tripod"
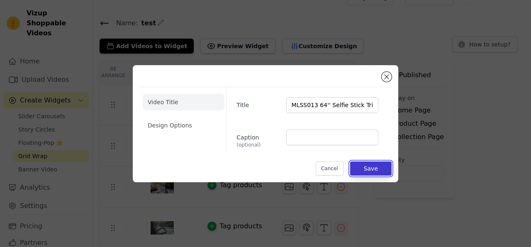
click at [369, 168] on button "Save" at bounding box center [371, 168] width 42 height 14
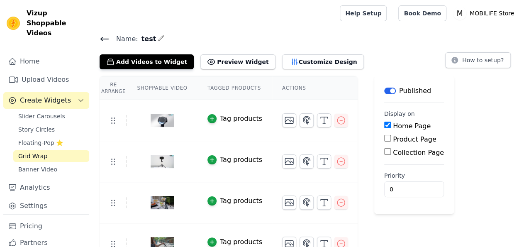
scroll to position [16, 0]
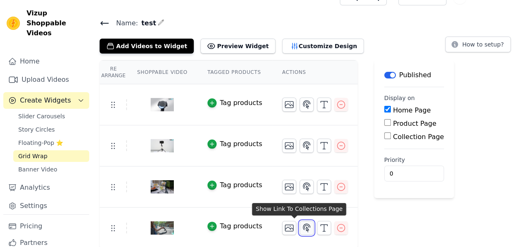
click at [303, 224] on icon "button" at bounding box center [306, 228] width 7 height 8
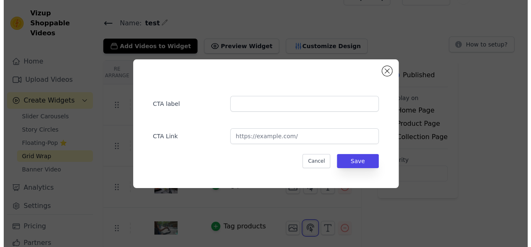
scroll to position [0, 0]
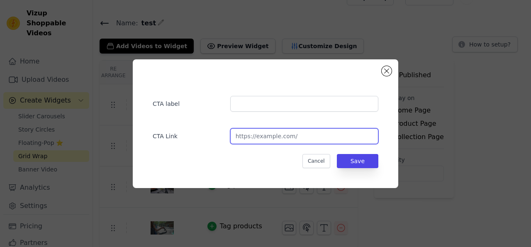
click at [309, 135] on input "url" at bounding box center [304, 136] width 148 height 16
paste input "[URL][DOMAIN_NAME]"
type input "[URL][DOMAIN_NAME]"
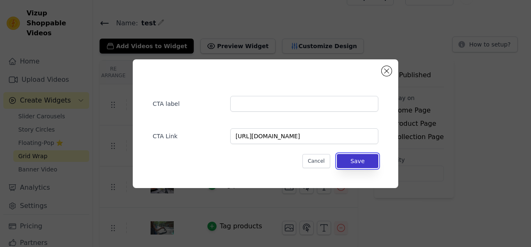
click at [359, 157] on button "Save" at bounding box center [358, 161] width 42 height 14
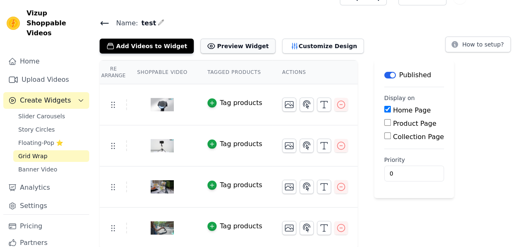
click at [222, 46] on button "Preview Widget" at bounding box center [237, 46] width 75 height 15
click at [295, 47] on button "Customize Design" at bounding box center [323, 46] width 82 height 15
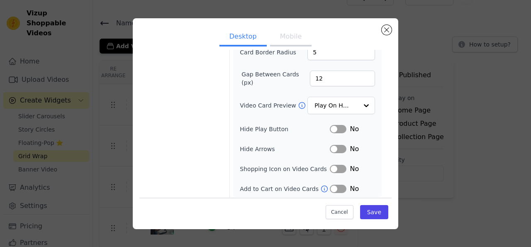
scroll to position [0, 0]
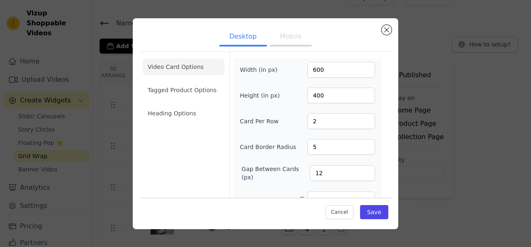
click at [285, 37] on button "Mobile" at bounding box center [291, 37] width 42 height 18
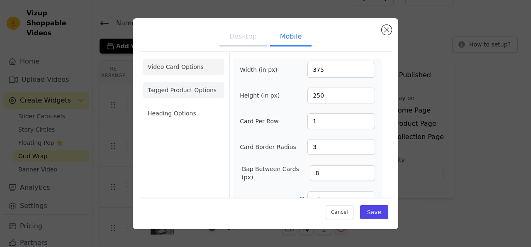
click at [171, 90] on li "Tagged Product Options" at bounding box center [184, 90] width 82 height 17
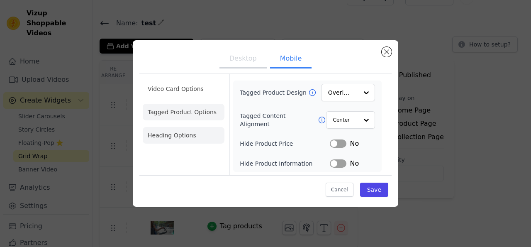
click at [175, 134] on li "Heading Options" at bounding box center [184, 135] width 82 height 17
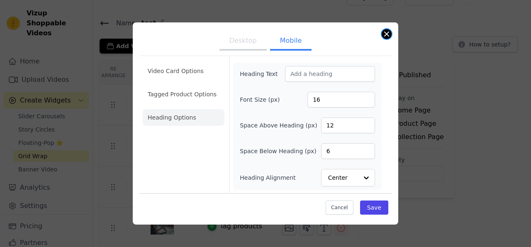
click at [389, 36] on button "Close modal" at bounding box center [387, 34] width 10 height 10
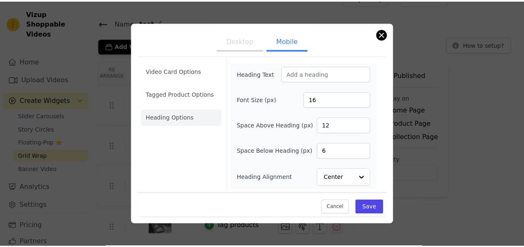
scroll to position [16, 0]
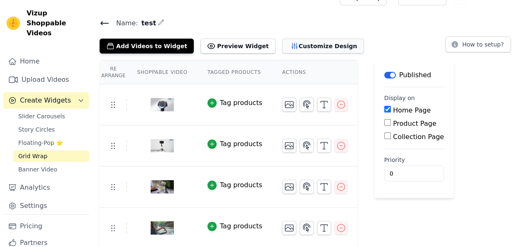
click at [290, 41] on button "Customize Design" at bounding box center [323, 46] width 82 height 15
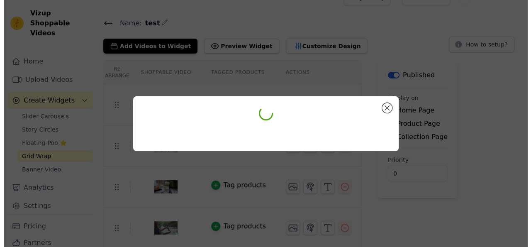
scroll to position [0, 0]
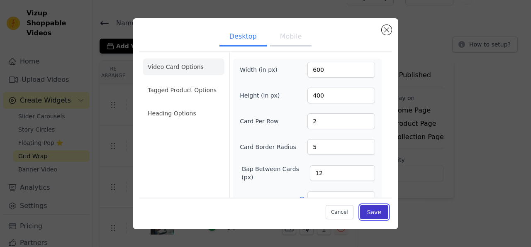
click at [381, 213] on button "Save" at bounding box center [374, 212] width 28 height 14
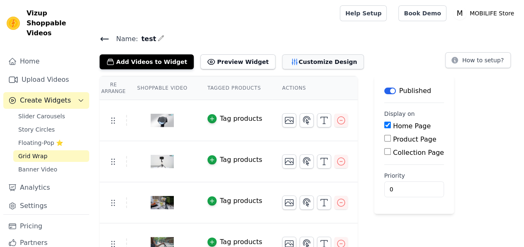
click at [286, 58] on button "Customize Design" at bounding box center [323, 61] width 82 height 15
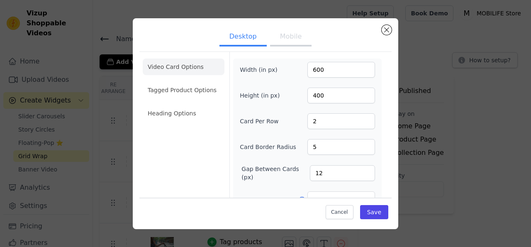
click at [300, 37] on button "Mobile" at bounding box center [291, 37] width 42 height 18
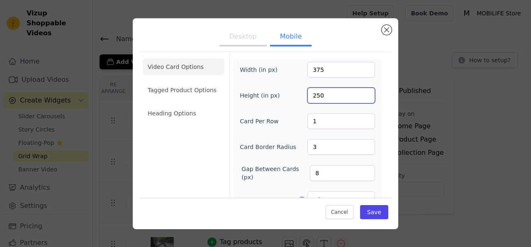
drag, startPoint x: 324, startPoint y: 93, endPoint x: 299, endPoint y: 100, distance: 25.7
click at [308, 100] on input "250" at bounding box center [342, 96] width 68 height 16
type input "210"
click at [178, 147] on div "Video Card Options Tagged Product Options Heading Options" at bounding box center [184, 193] width 82 height 283
click at [377, 210] on button "Save" at bounding box center [374, 212] width 28 height 14
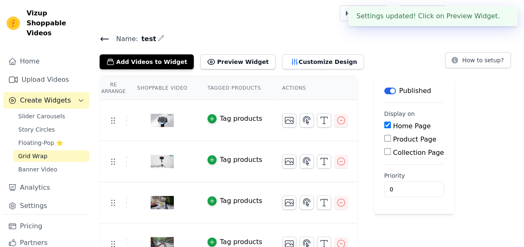
click at [103, 39] on icon at bounding box center [105, 39] width 10 height 10
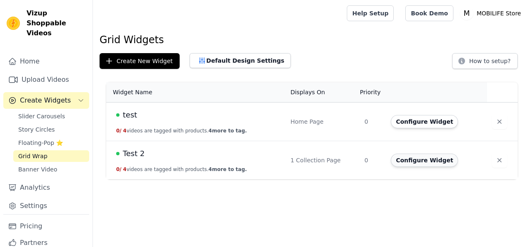
click at [420, 161] on button "Configure Widget" at bounding box center [424, 160] width 67 height 13
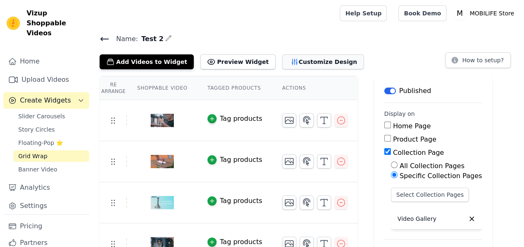
click at [290, 59] on button "Customize Design" at bounding box center [323, 61] width 82 height 15
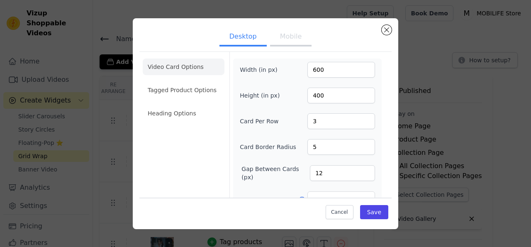
click at [286, 40] on button "Mobile" at bounding box center [291, 37] width 42 height 18
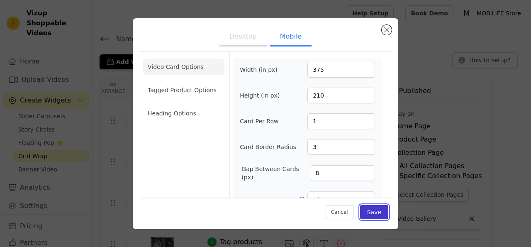
click at [381, 210] on button "Save" at bounding box center [374, 212] width 28 height 14
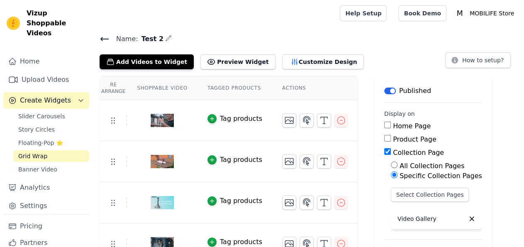
click at [104, 37] on icon at bounding box center [105, 39] width 10 height 10
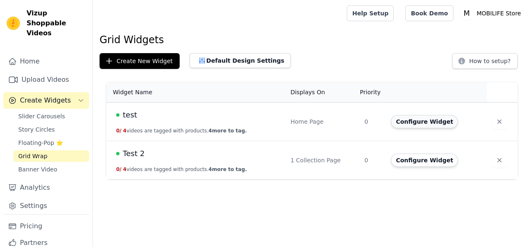
click at [404, 122] on button "Configure Widget" at bounding box center [424, 121] width 67 height 13
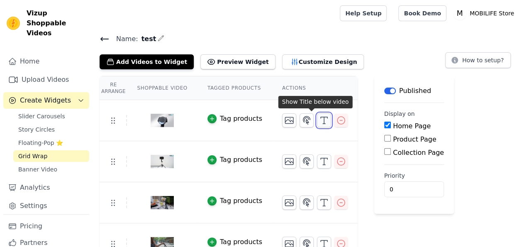
click at [321, 117] on polyline "button" at bounding box center [324, 117] width 7 height 1
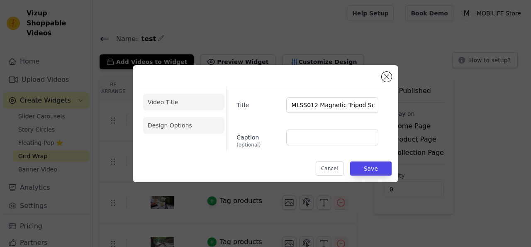
click at [169, 121] on li "Design Options" at bounding box center [184, 125] width 82 height 17
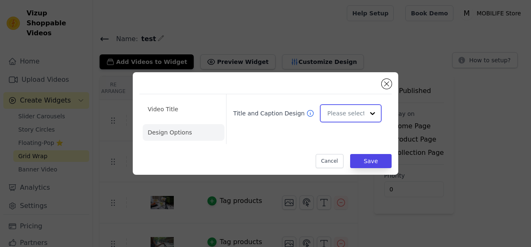
click at [369, 109] on div at bounding box center [372, 113] width 17 height 17
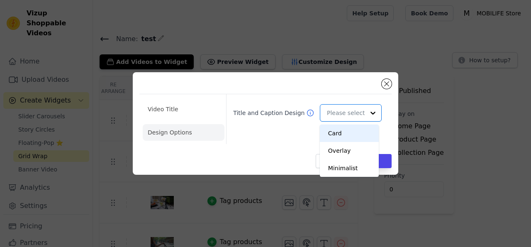
click at [306, 112] on icon at bounding box center [310, 113] width 8 height 8
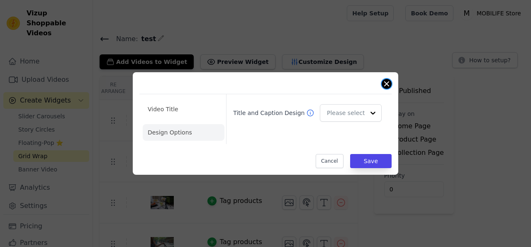
click at [387, 83] on button "Close modal" at bounding box center [387, 84] width 10 height 10
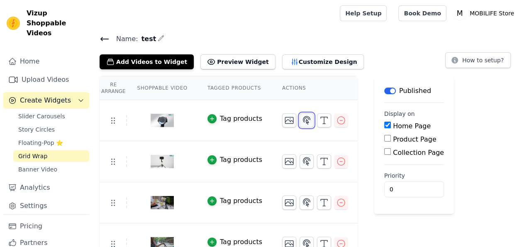
click at [302, 118] on icon "button" at bounding box center [307, 120] width 10 height 10
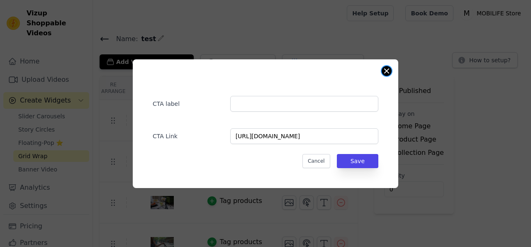
click at [388, 71] on button "Close modal" at bounding box center [387, 71] width 10 height 10
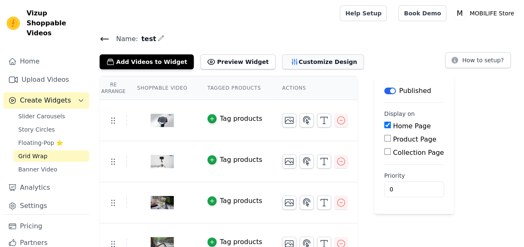
click at [294, 61] on button "Customize Design" at bounding box center [323, 61] width 82 height 15
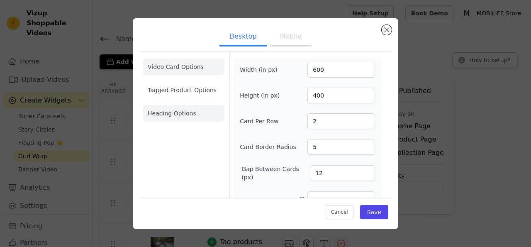
click at [177, 111] on li "Heading Options" at bounding box center [184, 113] width 82 height 17
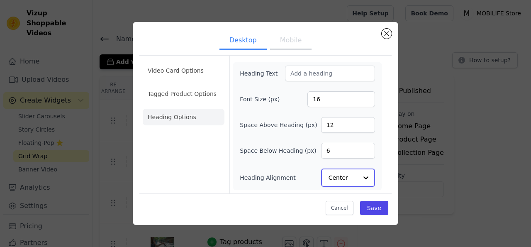
click at [362, 176] on div at bounding box center [366, 177] width 17 height 17
click at [334, 142] on div "Center" at bounding box center [346, 140] width 51 height 17
click at [376, 206] on button "Save" at bounding box center [374, 207] width 28 height 14
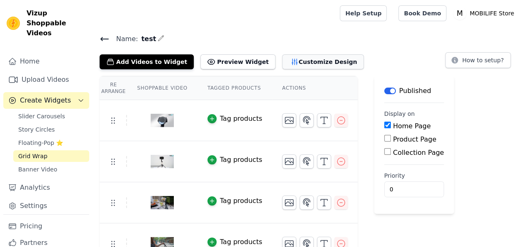
click at [284, 59] on button "Customize Design" at bounding box center [323, 61] width 82 height 15
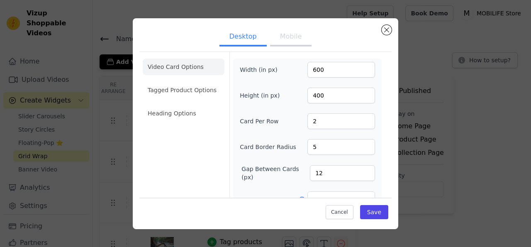
click at [290, 37] on button "Mobile" at bounding box center [291, 37] width 42 height 18
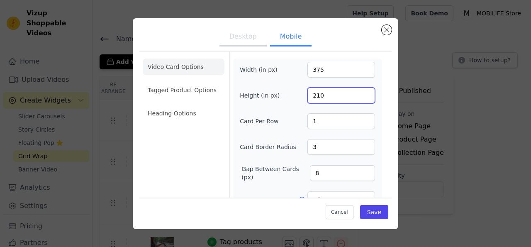
click at [318, 94] on input "210" at bounding box center [342, 96] width 68 height 16
type input "240"
click at [177, 161] on div "Video Card Options Tagged Product Options Heading Options" at bounding box center [184, 193] width 82 height 283
click at [372, 212] on button "Save" at bounding box center [374, 212] width 28 height 14
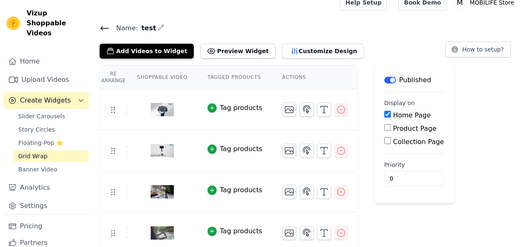
scroll to position [16, 0]
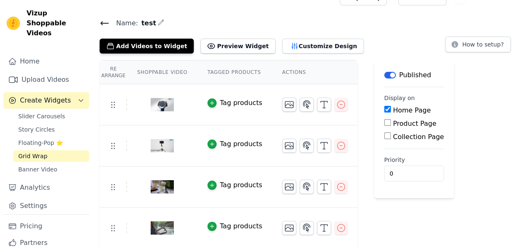
click at [102, 23] on icon at bounding box center [104, 23] width 7 height 3
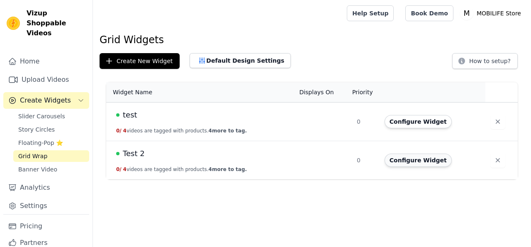
click at [415, 158] on button "Configure Widget" at bounding box center [418, 160] width 67 height 13
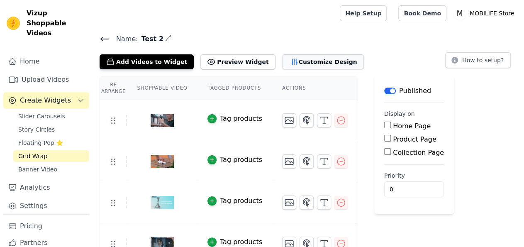
click at [303, 64] on button "Customize Design" at bounding box center [323, 61] width 82 height 15
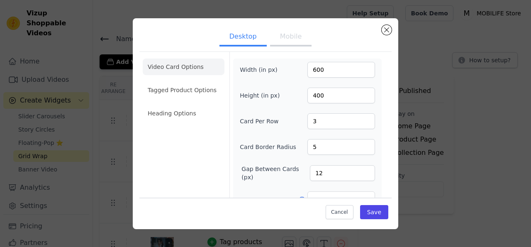
click at [284, 33] on button "Mobile" at bounding box center [291, 37] width 42 height 18
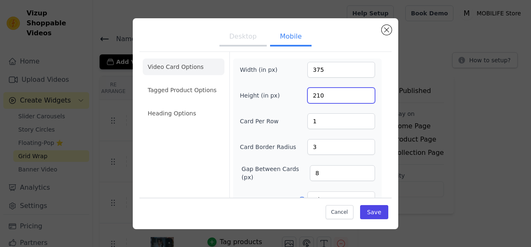
click at [316, 96] on input "210" at bounding box center [342, 96] width 68 height 16
type input "240"
click at [191, 167] on div "Video Card Options Tagged Product Options Heading Options" at bounding box center [184, 193] width 82 height 283
click at [379, 212] on button "Save" at bounding box center [374, 212] width 28 height 14
